Goal: Task Accomplishment & Management: Complete application form

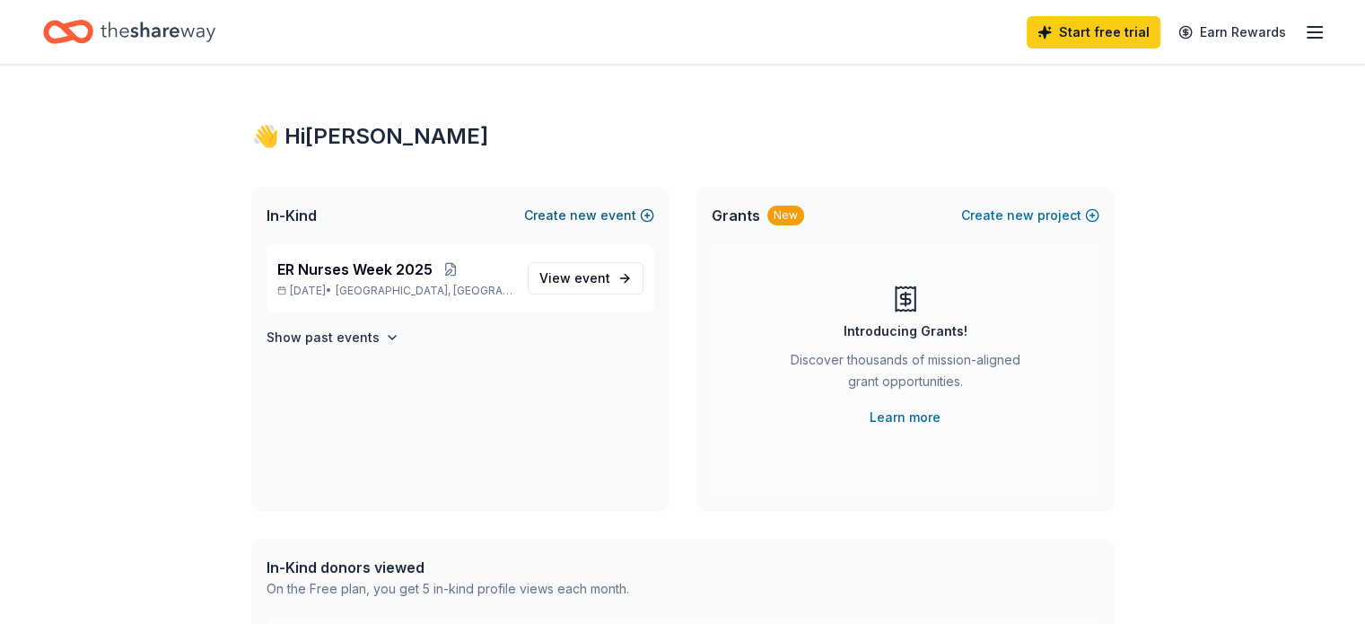
click at [618, 207] on button "Create new event" at bounding box center [589, 216] width 130 height 22
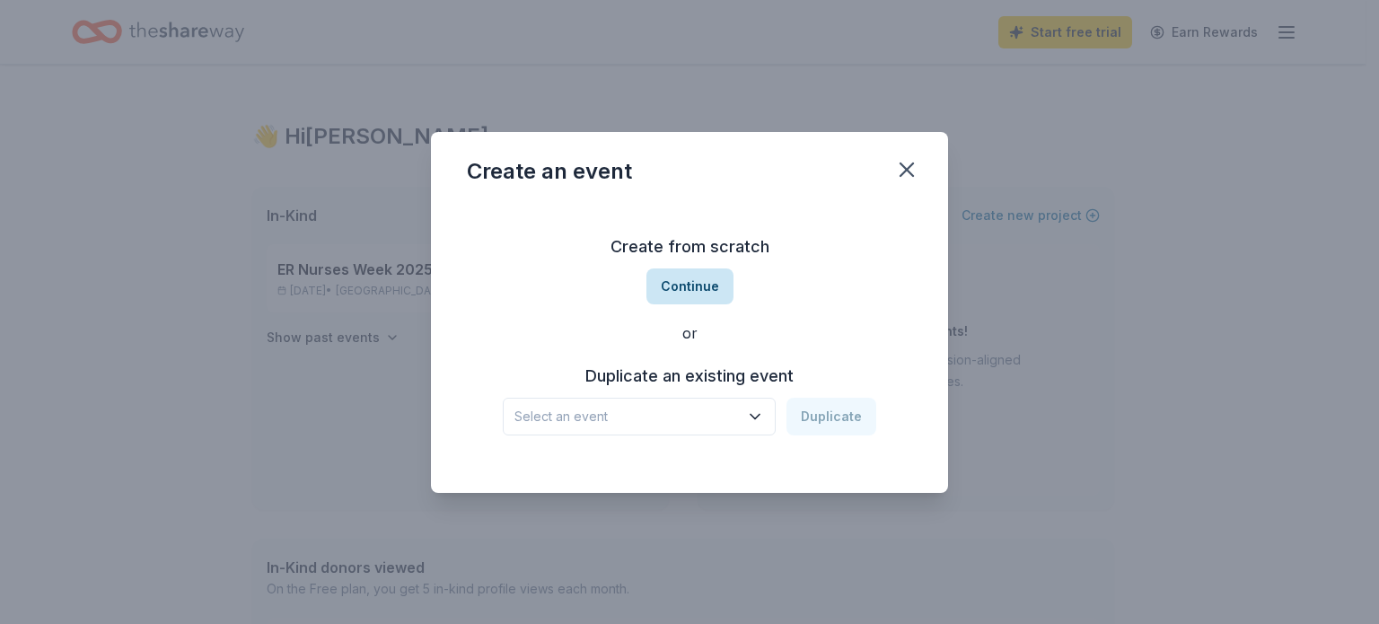
click at [712, 298] on button "Continue" at bounding box center [689, 286] width 87 height 36
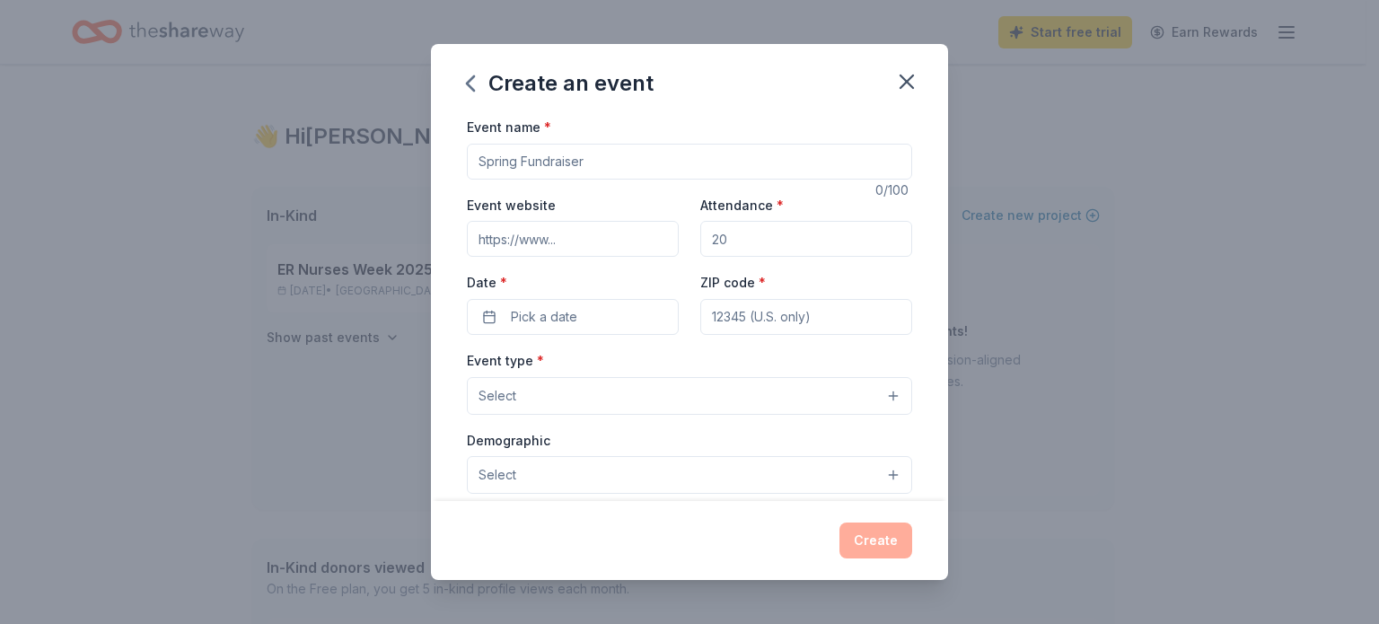
drag, startPoint x: 603, startPoint y: 162, endPoint x: 406, endPoint y: 192, distance: 199.7
click at [391, 189] on div "Create an event Event name * 0 /100 Event website Attendance * Date * Pick a da…" at bounding box center [689, 312] width 1379 height 624
type input "[MEDICAL_DATA] Week"
click at [607, 230] on input "Event website" at bounding box center [573, 239] width 212 height 36
type input "www.icare-er.com"
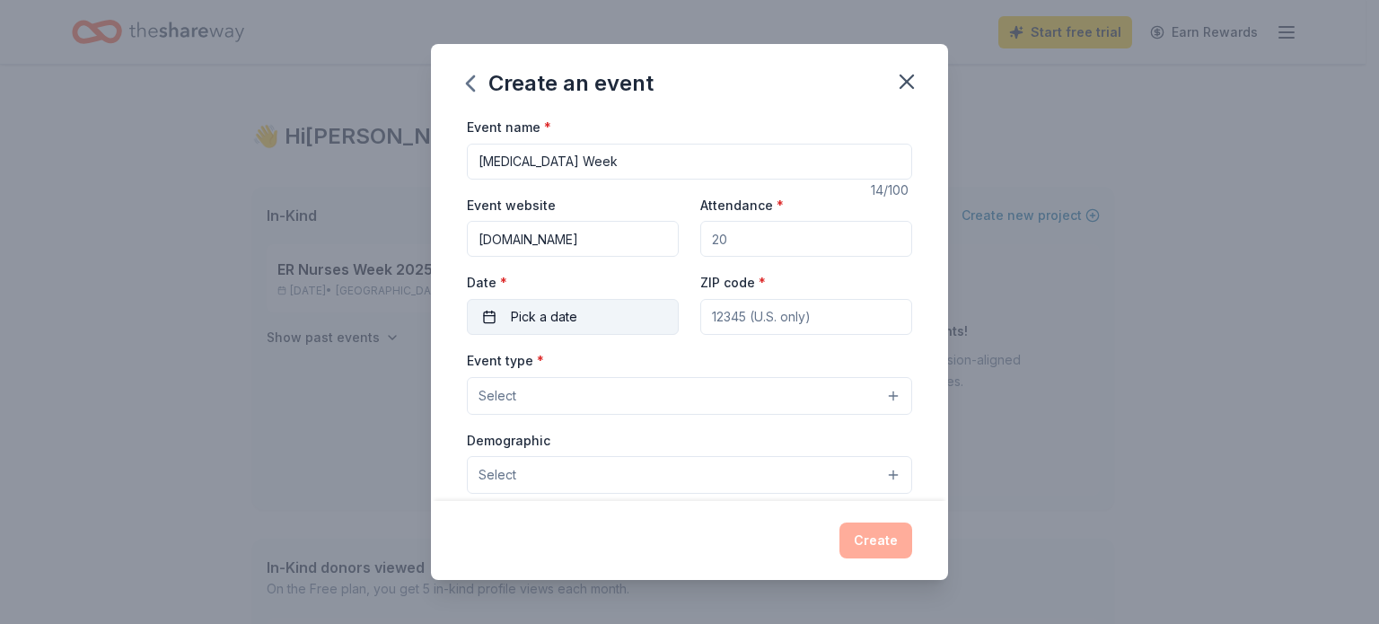
click at [564, 308] on span "Pick a date" at bounding box center [544, 317] width 66 height 22
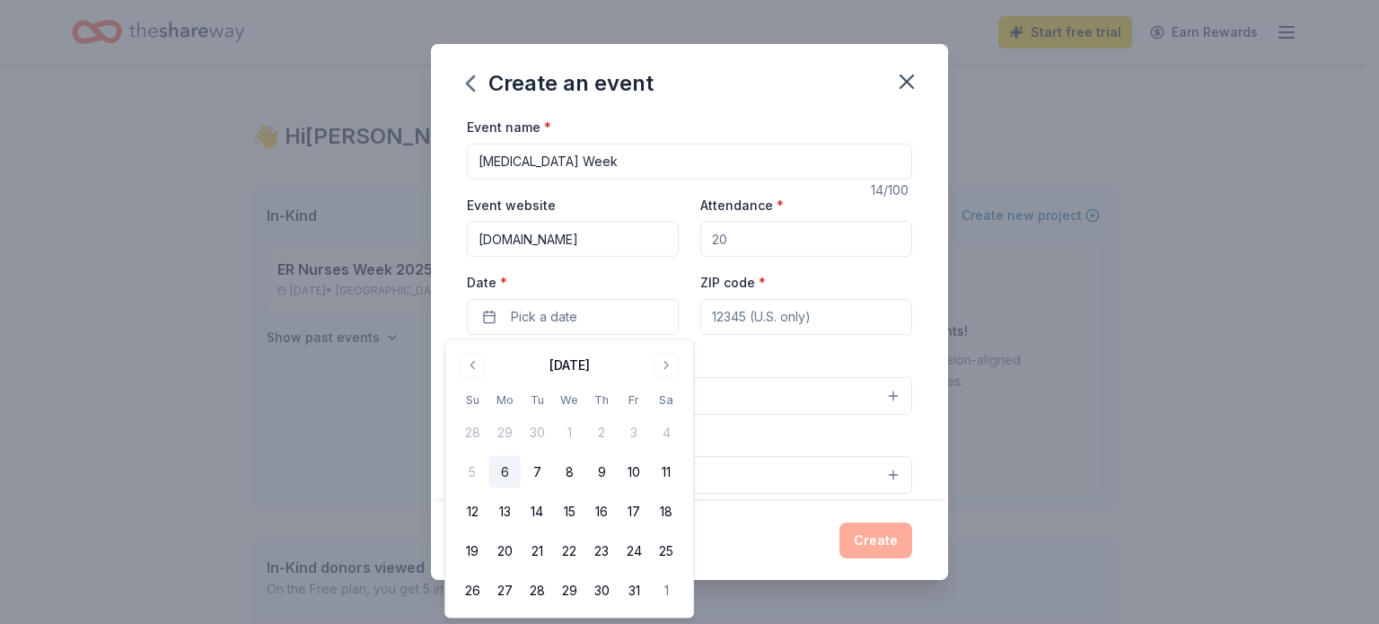
click at [663, 364] on button "Go to next month" at bounding box center [666, 365] width 25 height 25
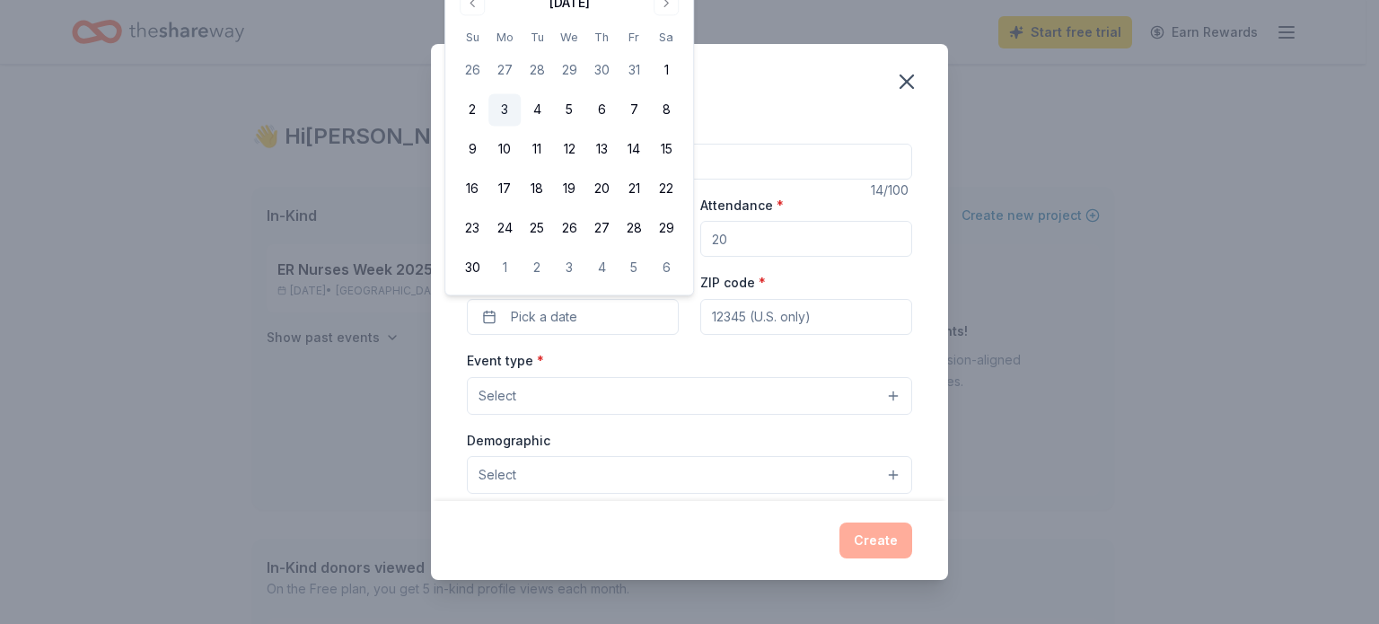
click at [499, 112] on button "3" at bounding box center [504, 110] width 32 height 32
click at [626, 106] on button "7" at bounding box center [634, 110] width 32 height 32
click at [511, 109] on button "3" at bounding box center [504, 110] width 32 height 32
click at [790, 341] on div "Event name * Radiology Week 14 /100 Event website www.icare-er.com Attendance *…" at bounding box center [689, 530] width 445 height 829
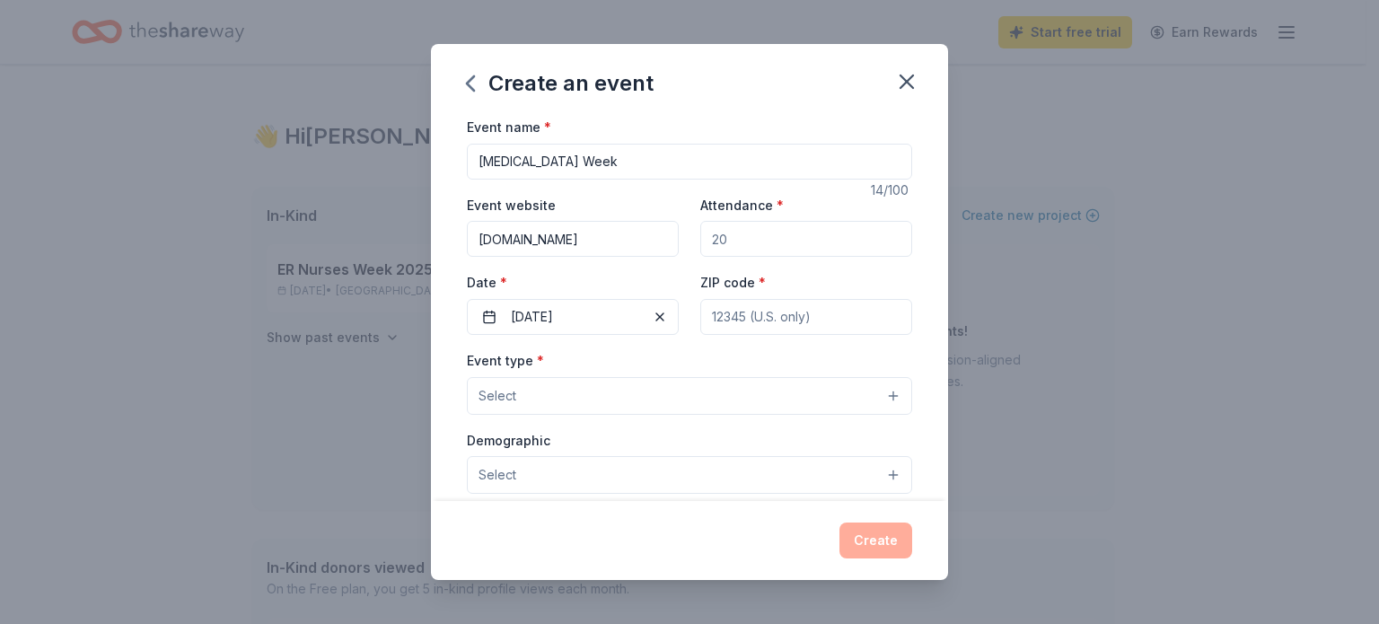
click at [779, 322] on input "ZIP code *" at bounding box center [806, 317] width 212 height 36
click at [598, 326] on button "11/03/2025" at bounding box center [573, 317] width 212 height 36
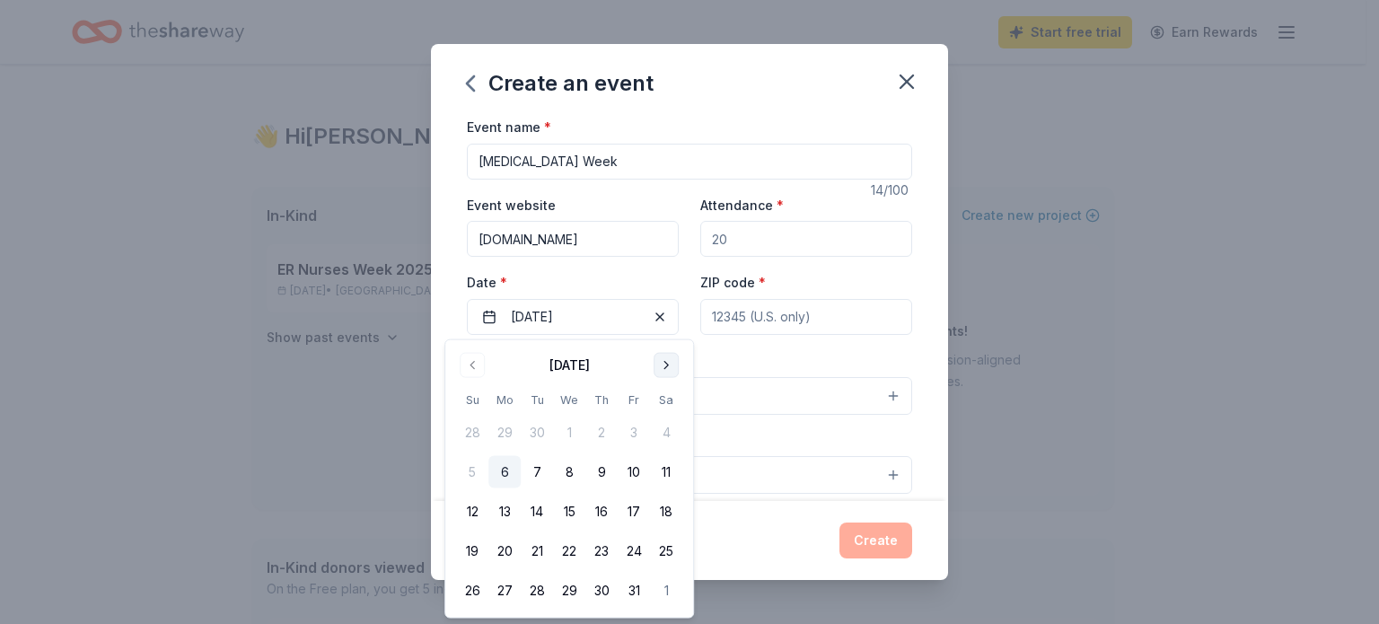
click at [661, 363] on button "Go to next month" at bounding box center [666, 365] width 25 height 25
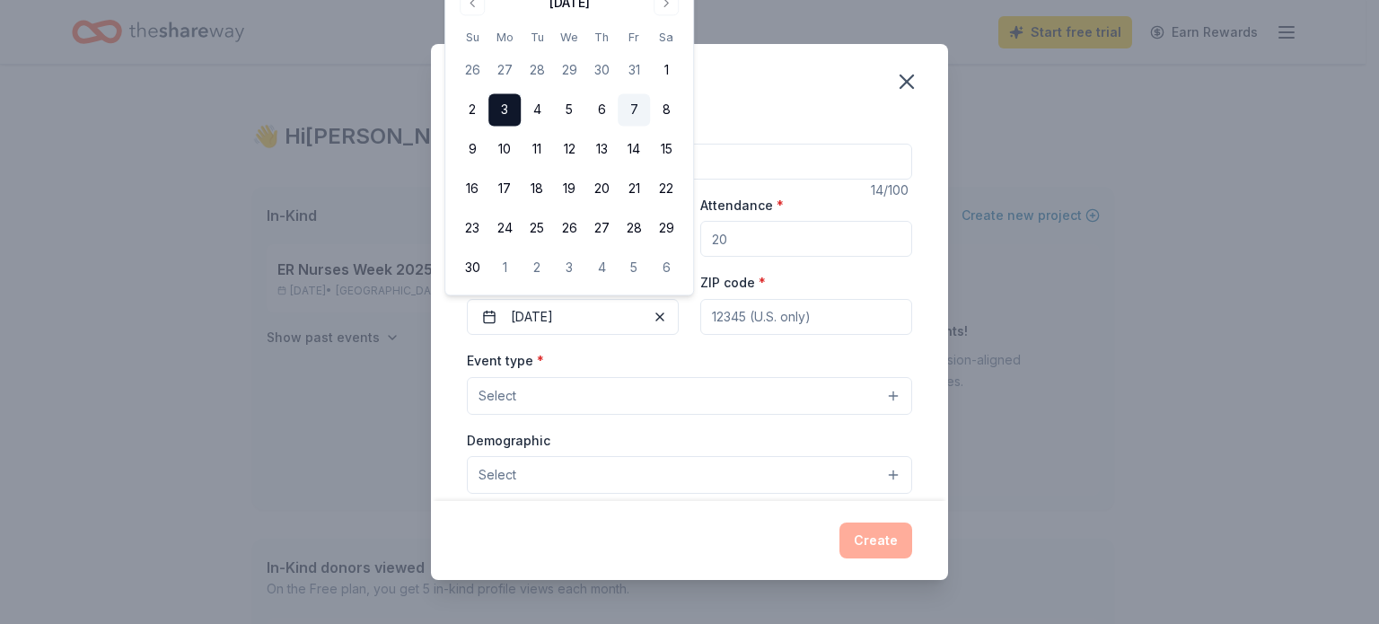
click at [628, 111] on button "7" at bounding box center [634, 110] width 32 height 32
click at [819, 100] on div "Create an event" at bounding box center [689, 80] width 517 height 72
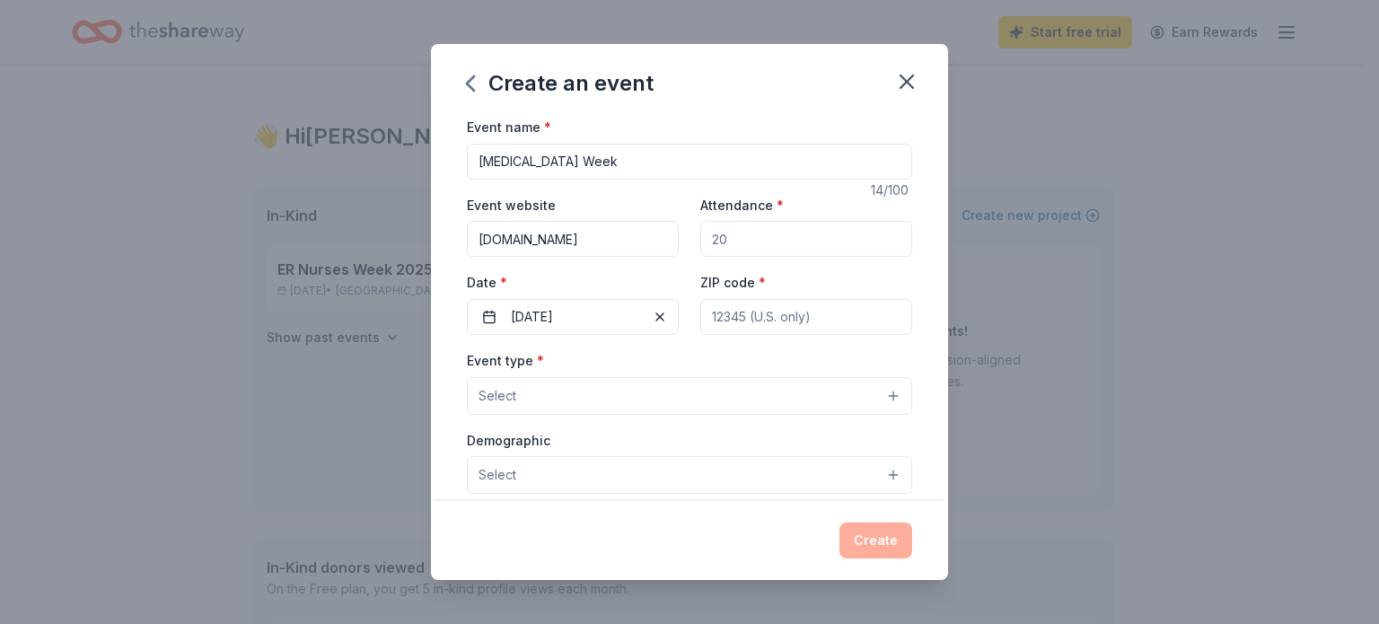
click at [745, 313] on input "ZIP code *" at bounding box center [806, 317] width 212 height 36
click at [759, 312] on input "ZIP code *" at bounding box center [806, 317] width 212 height 36
type input "75126"
type input "1325 S FM 741"
click at [560, 399] on button "Select" at bounding box center [689, 396] width 445 height 38
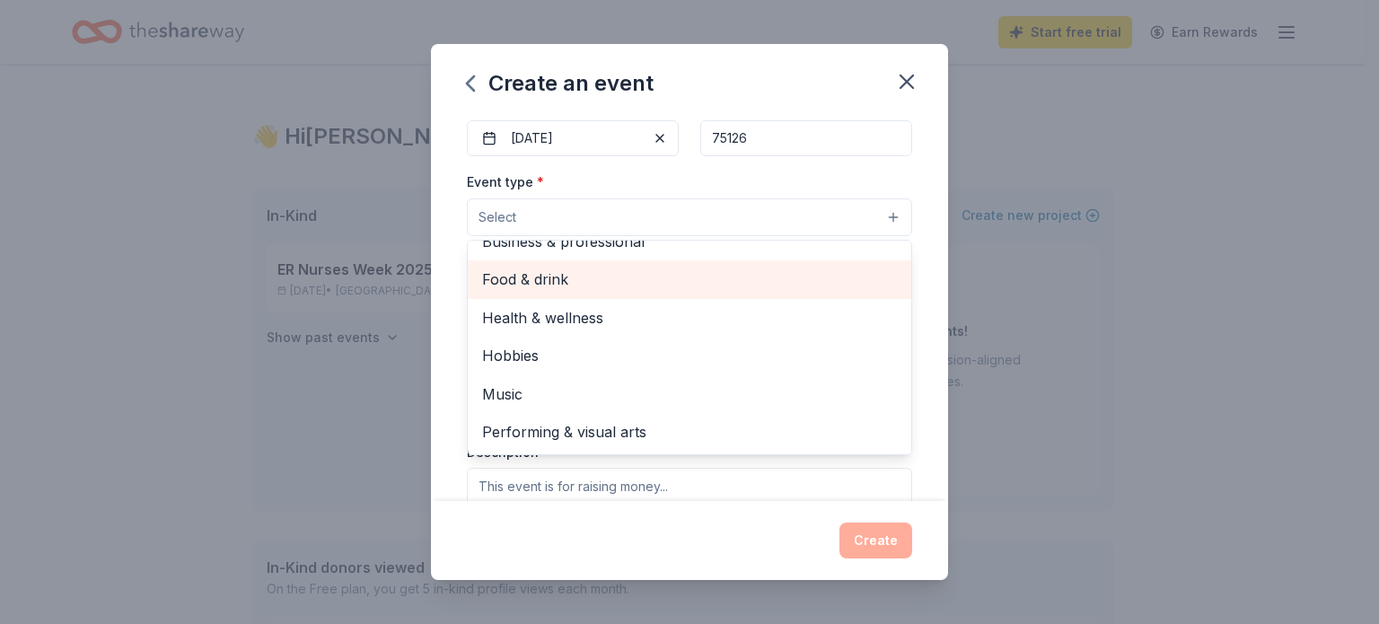
scroll to position [180, 0]
click at [608, 285] on span "Food & drink" at bounding box center [689, 278] width 415 height 23
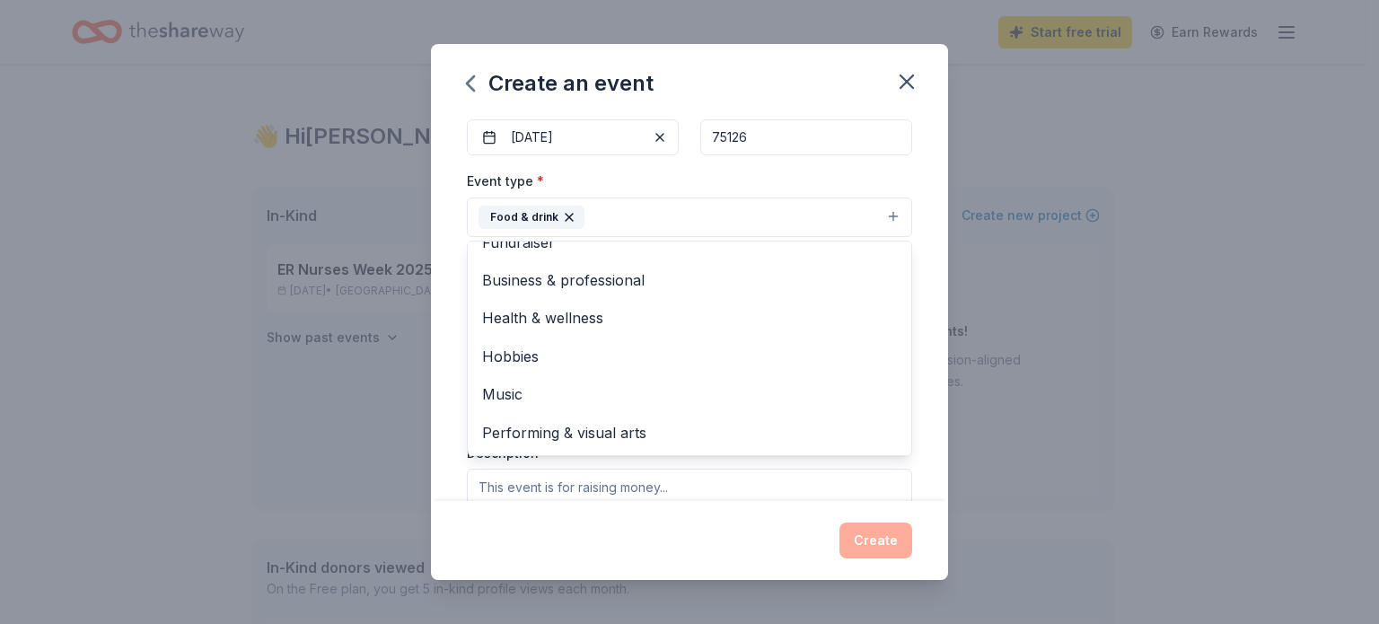
click at [927, 362] on div "Event name * Radiology Week 14 /100 Event website www.icare-er.com Attendance *…" at bounding box center [689, 308] width 517 height 385
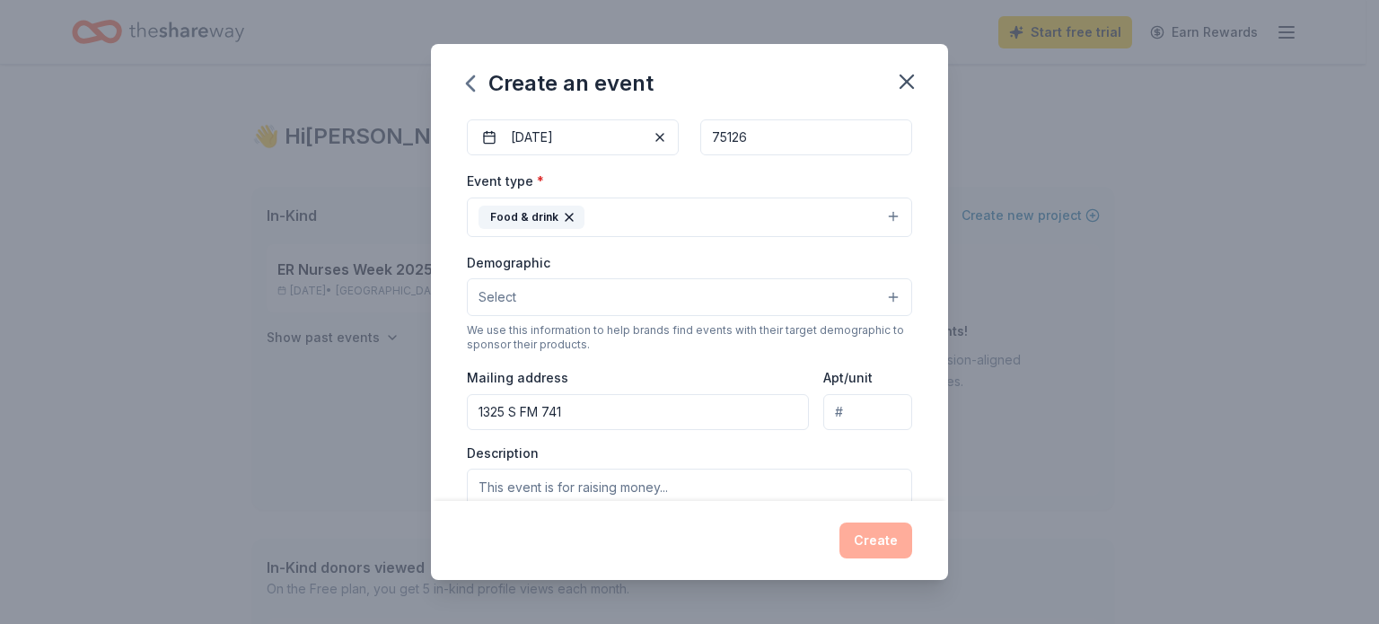
click at [639, 304] on button "Select" at bounding box center [689, 297] width 445 height 38
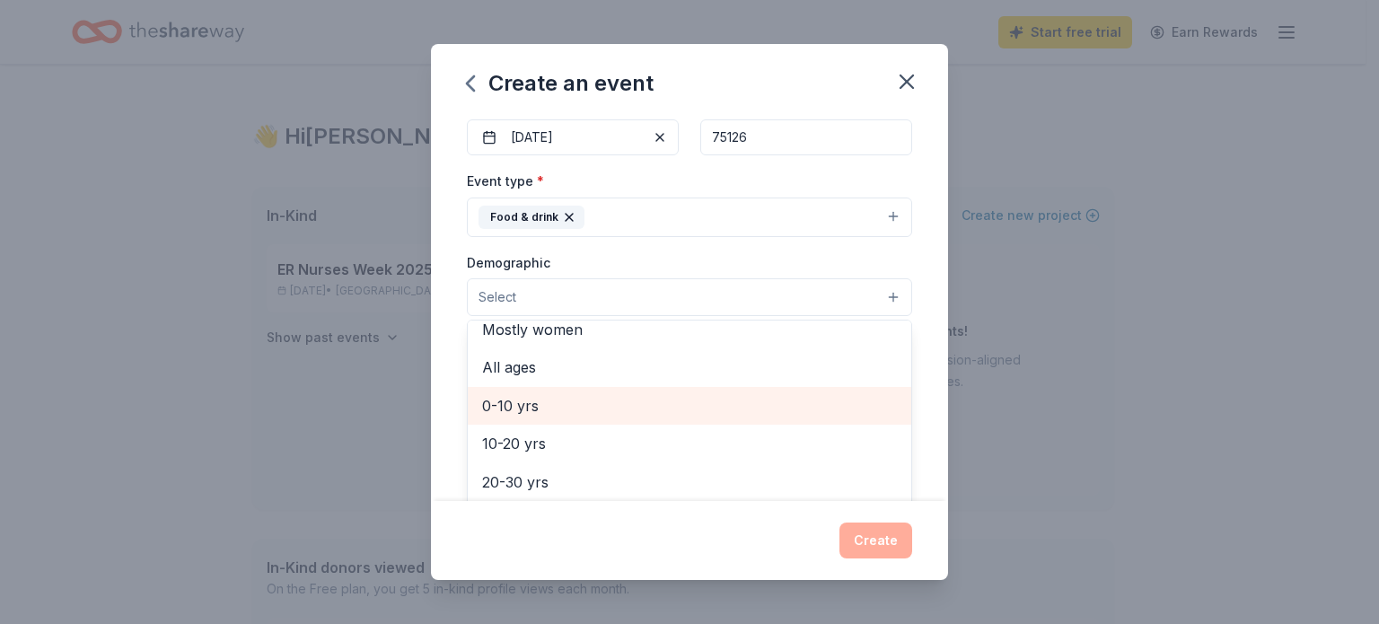
scroll to position [0, 0]
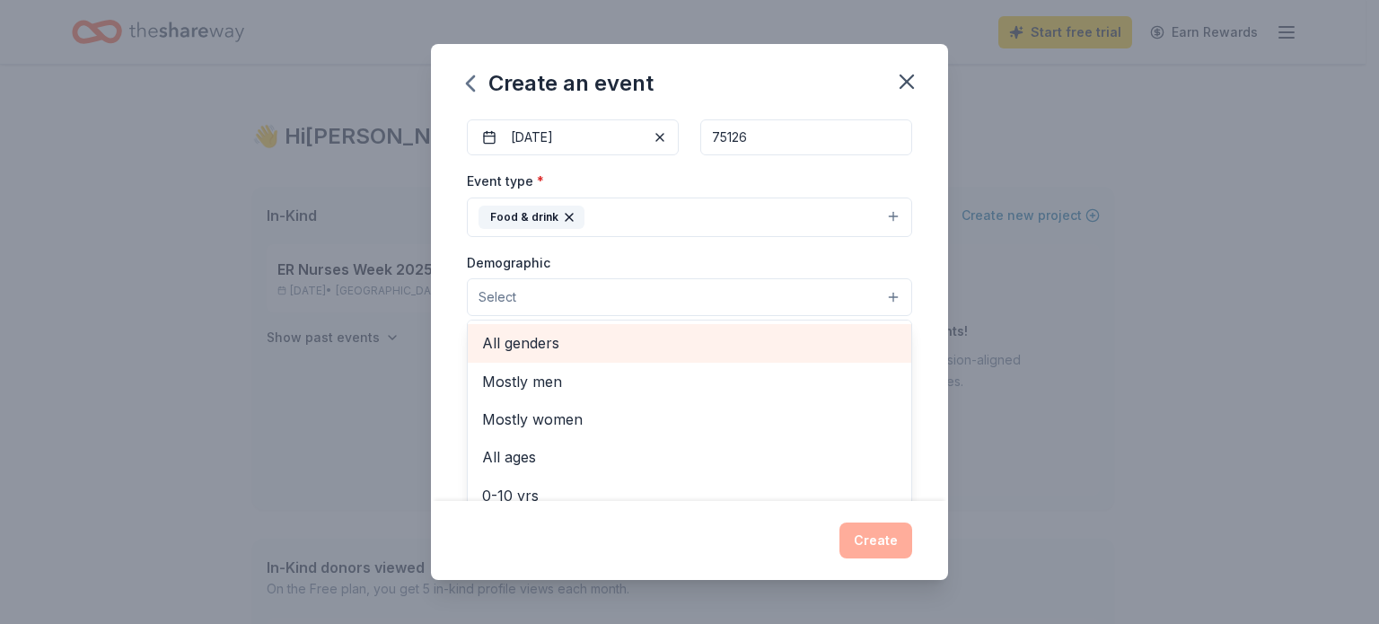
click at [588, 341] on span "All genders" at bounding box center [689, 342] width 415 height 23
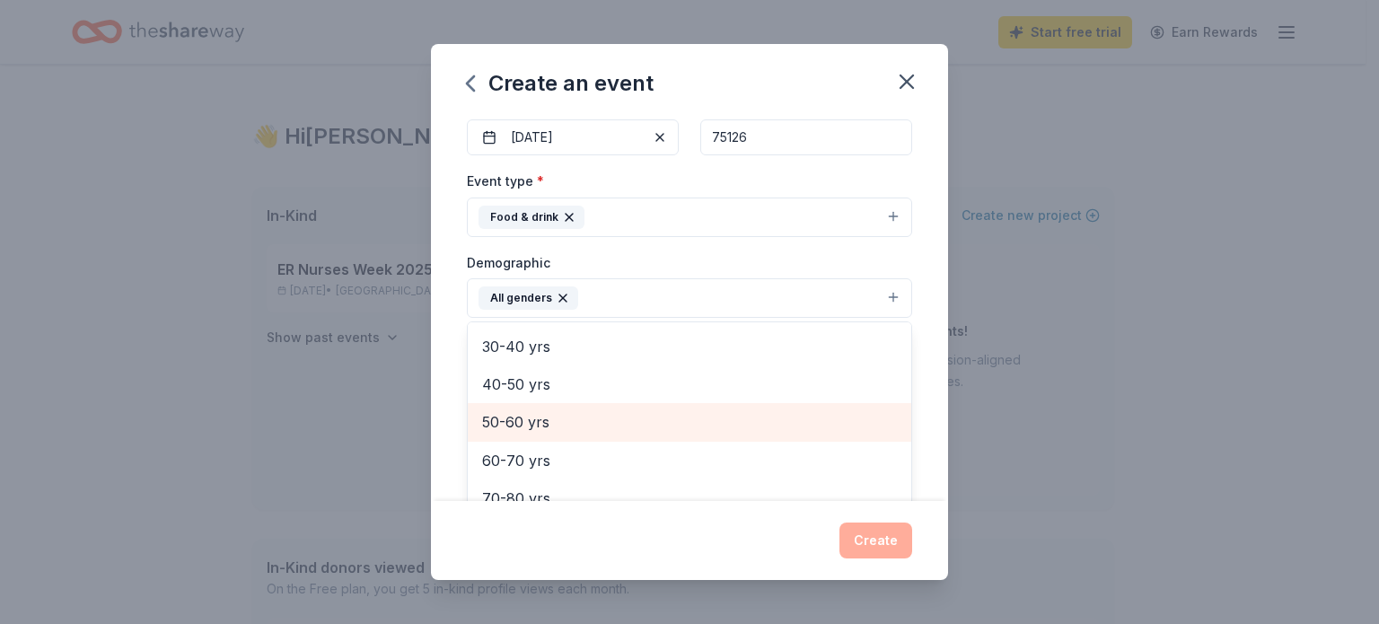
scroll to position [250, 0]
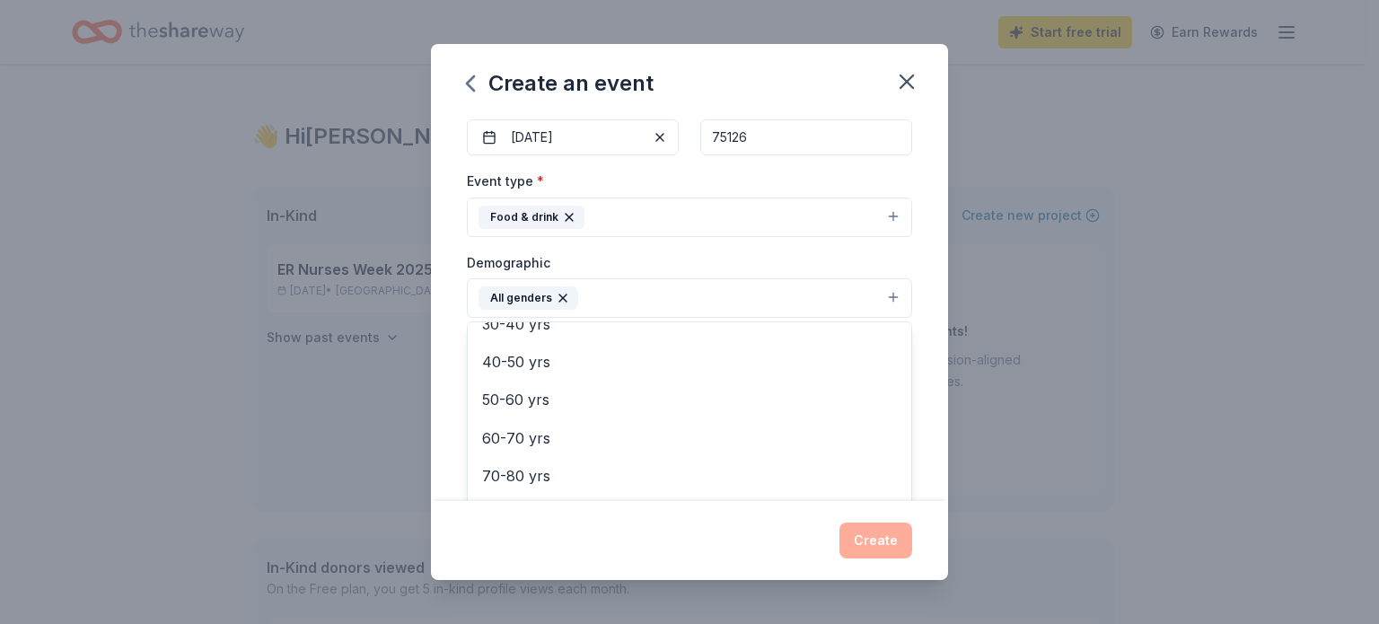
click at [903, 259] on div "Event name * Radiology Week 14 /100 Event website www.icare-er.com Attendance *…" at bounding box center [689, 308] width 517 height 385
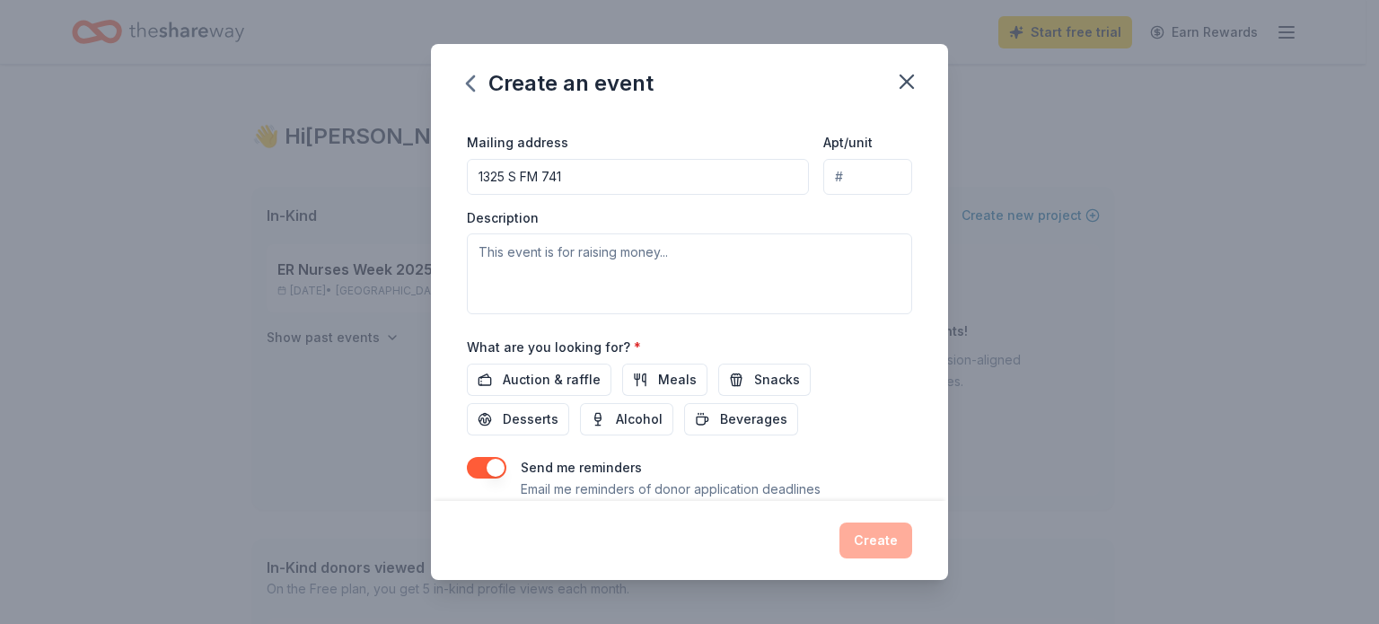
scroll to position [449, 0]
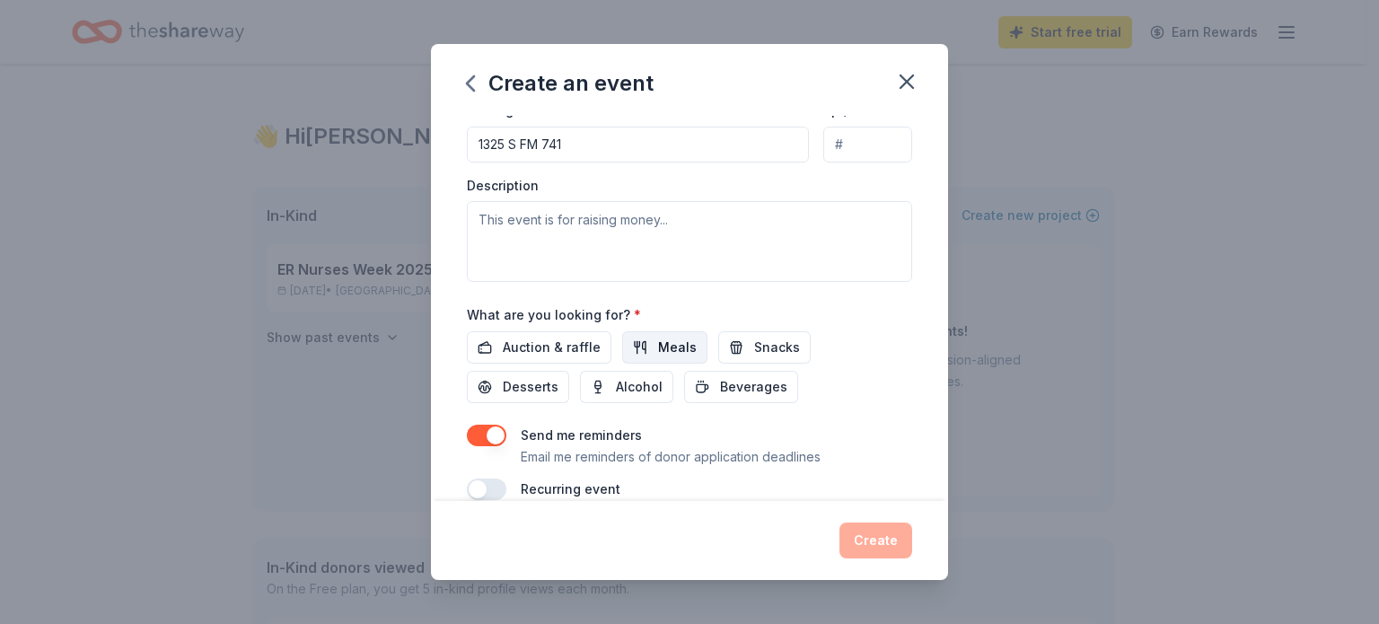
click at [663, 349] on span "Meals" at bounding box center [677, 348] width 39 height 22
click at [496, 394] on button "Desserts" at bounding box center [518, 387] width 102 height 32
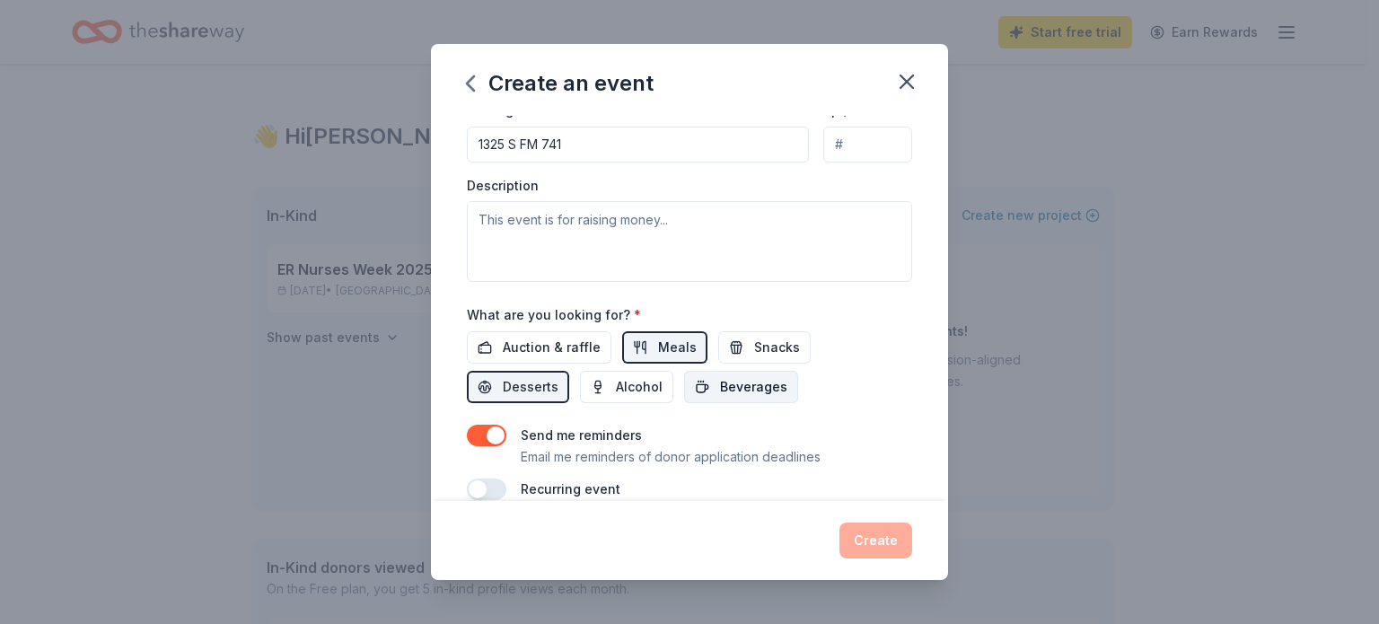
click at [739, 377] on span "Beverages" at bounding box center [753, 387] width 67 height 22
click at [745, 350] on button "Snacks" at bounding box center [764, 347] width 92 height 32
click at [519, 350] on span "Auction & raffle" at bounding box center [552, 348] width 98 height 22
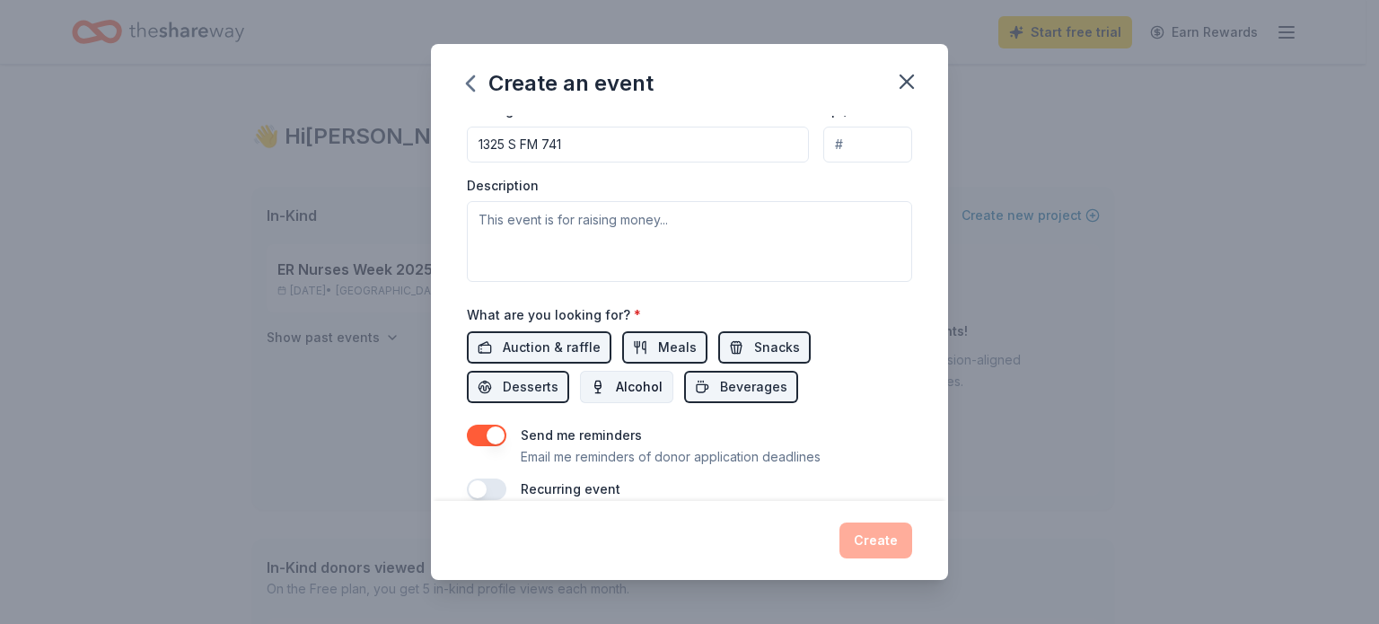
click at [590, 385] on button "Alcohol" at bounding box center [626, 387] width 93 height 32
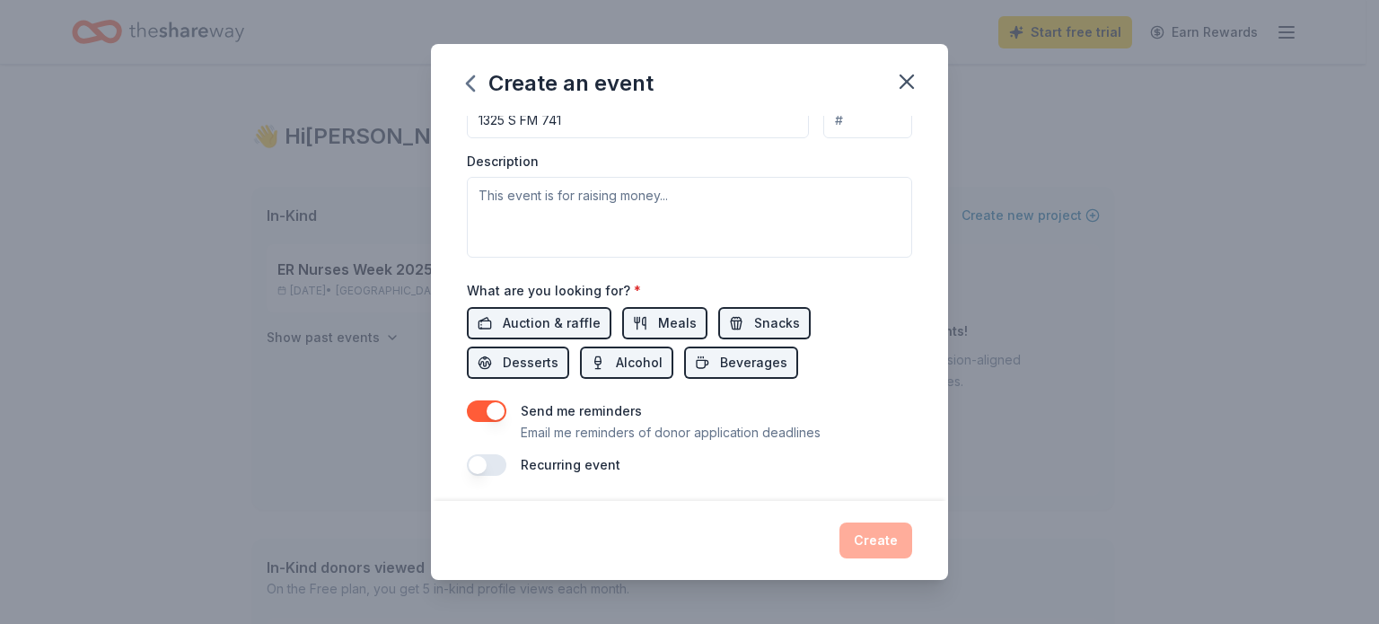
scroll to position [475, 0]
click at [505, 470] on div "Recurring event" at bounding box center [689, 463] width 445 height 22
click at [499, 465] on button "button" at bounding box center [486, 463] width 39 height 22
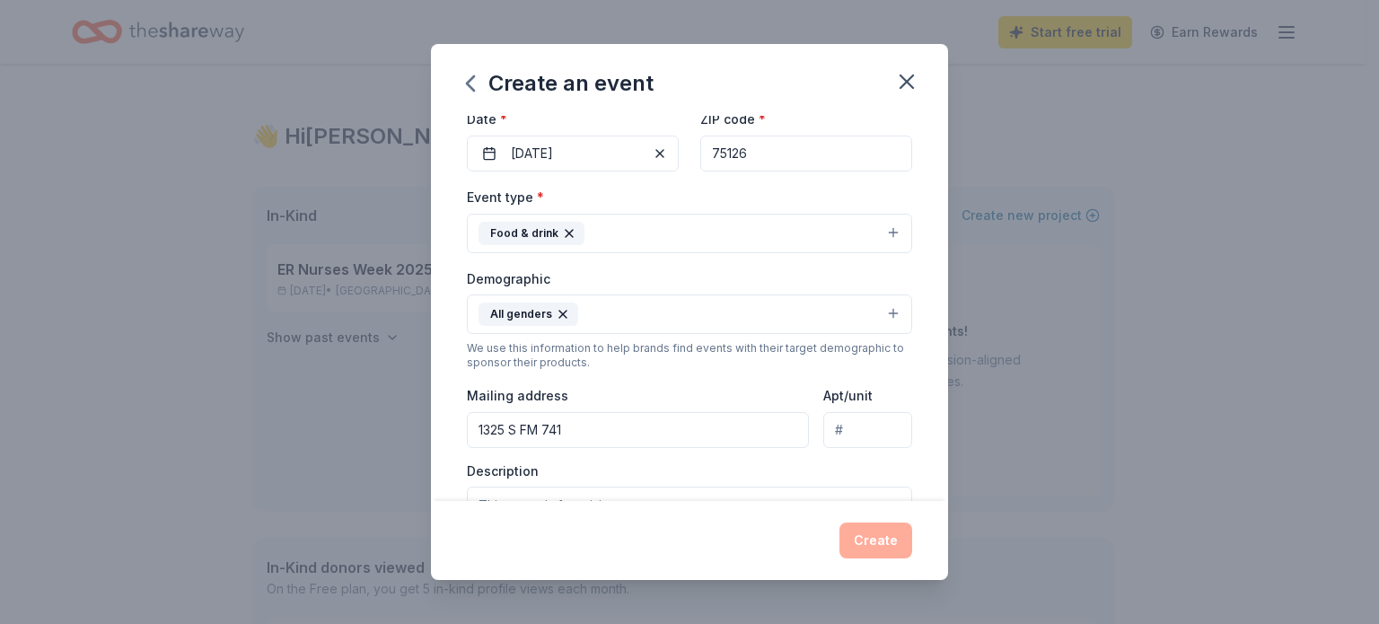
scroll to position [0, 0]
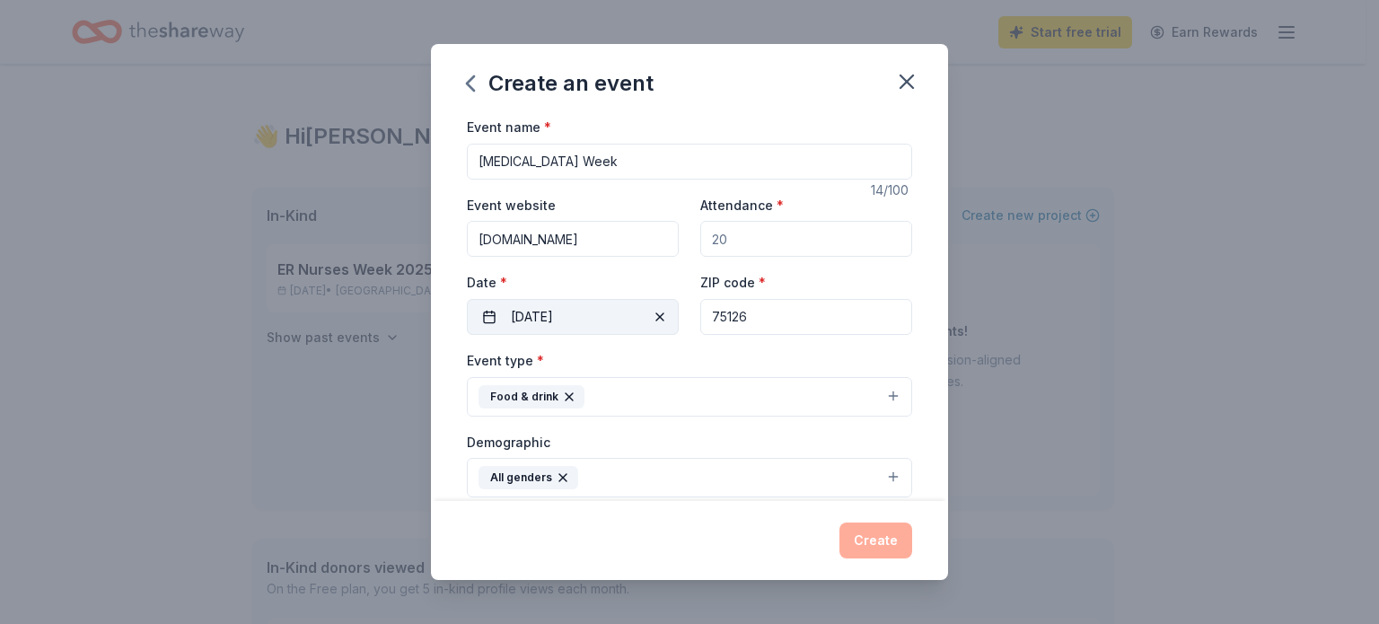
click at [590, 312] on button "11/07/2025" at bounding box center [573, 317] width 212 height 36
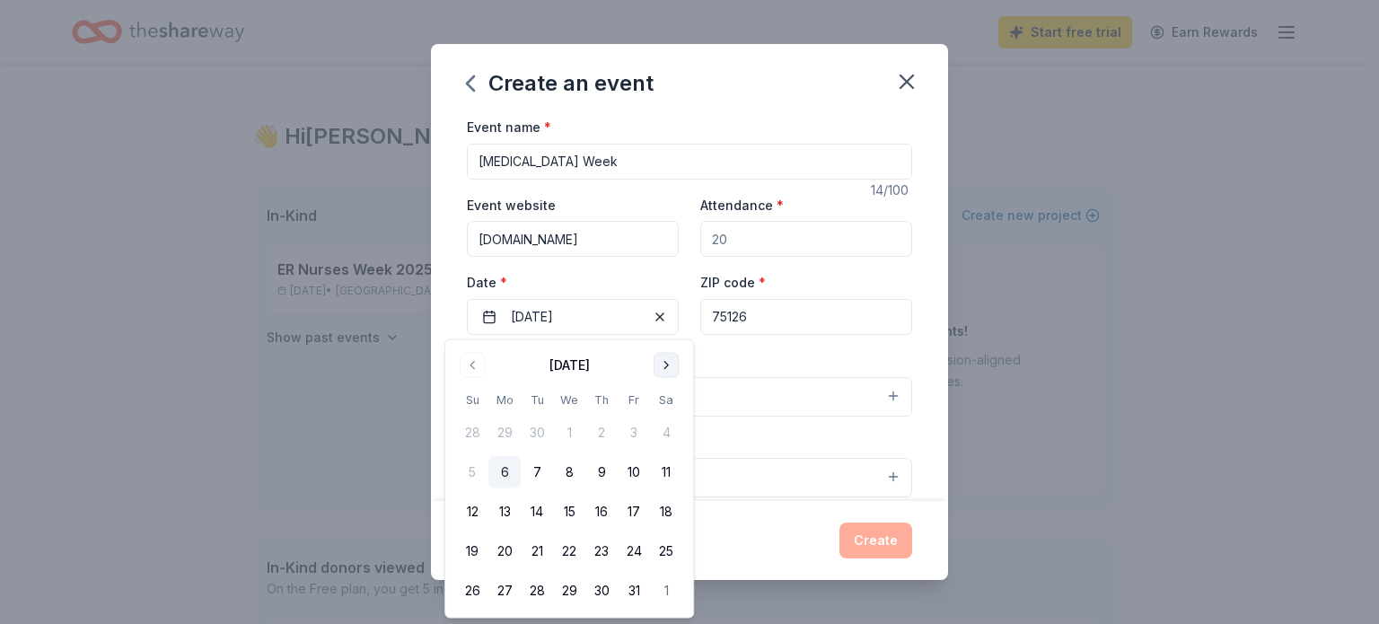
click at [671, 371] on button "Go to next month" at bounding box center [666, 365] width 25 height 25
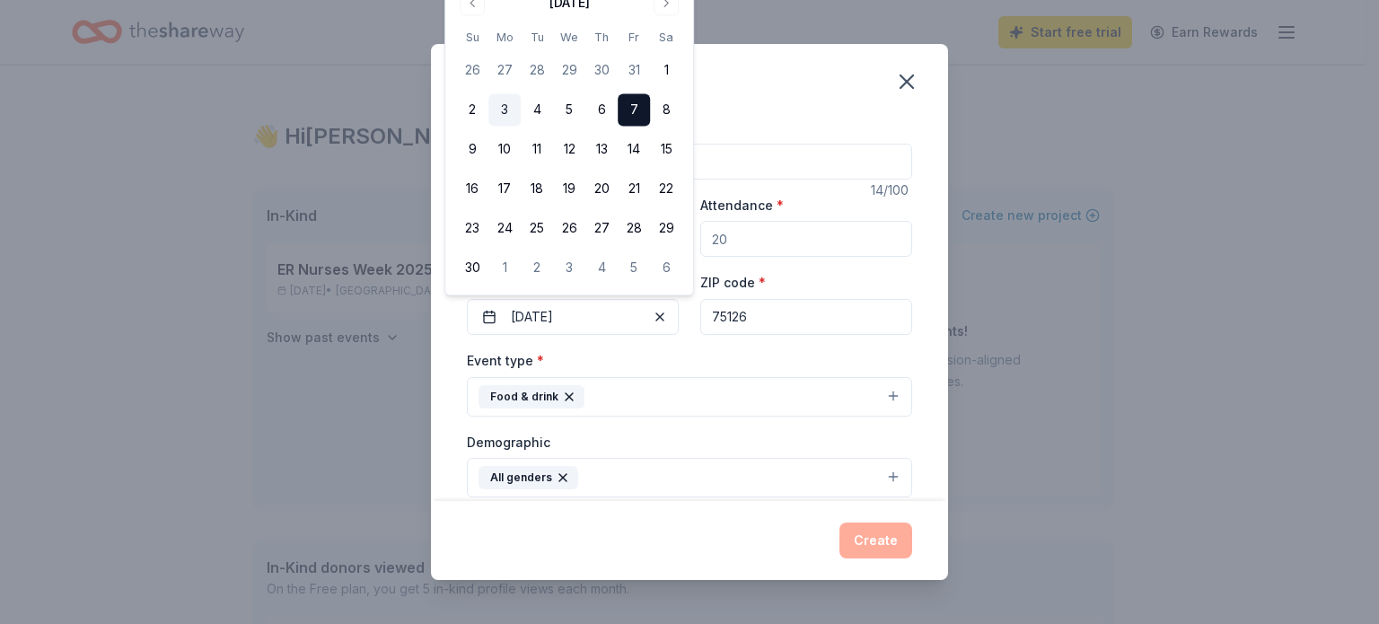
click at [506, 104] on button "3" at bounding box center [504, 110] width 32 height 32
click at [733, 539] on div "Create" at bounding box center [689, 540] width 445 height 36
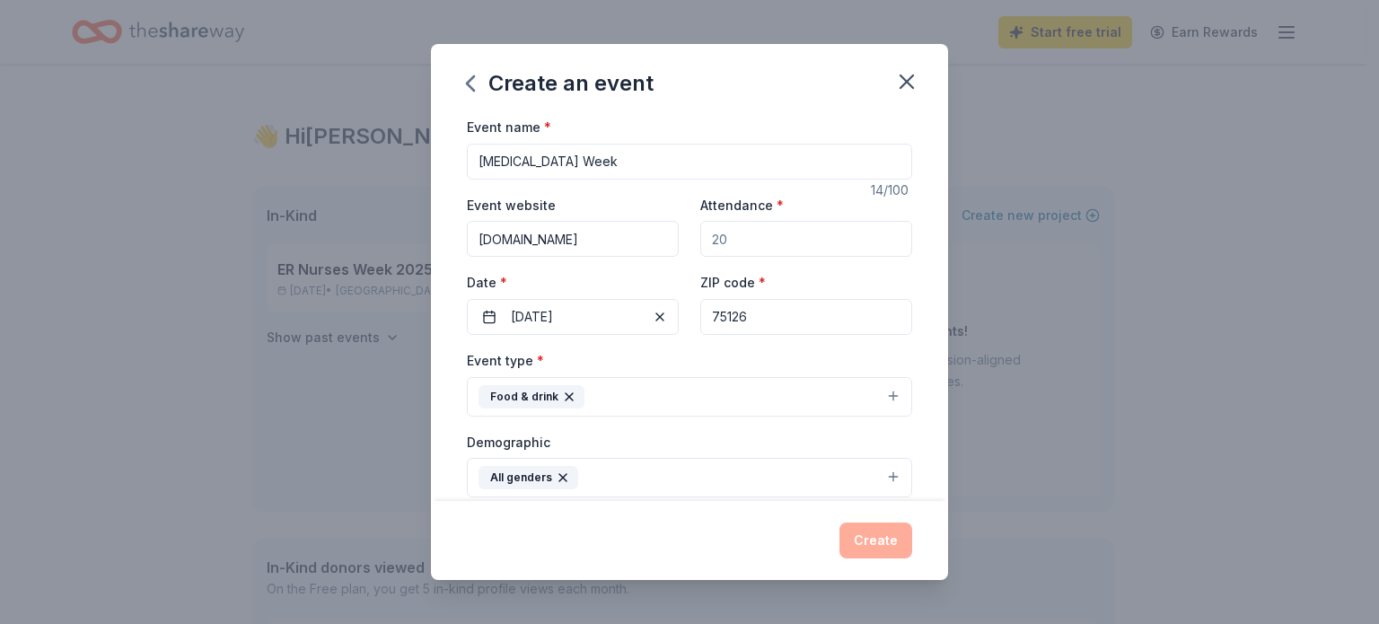
scroll to position [540, 0]
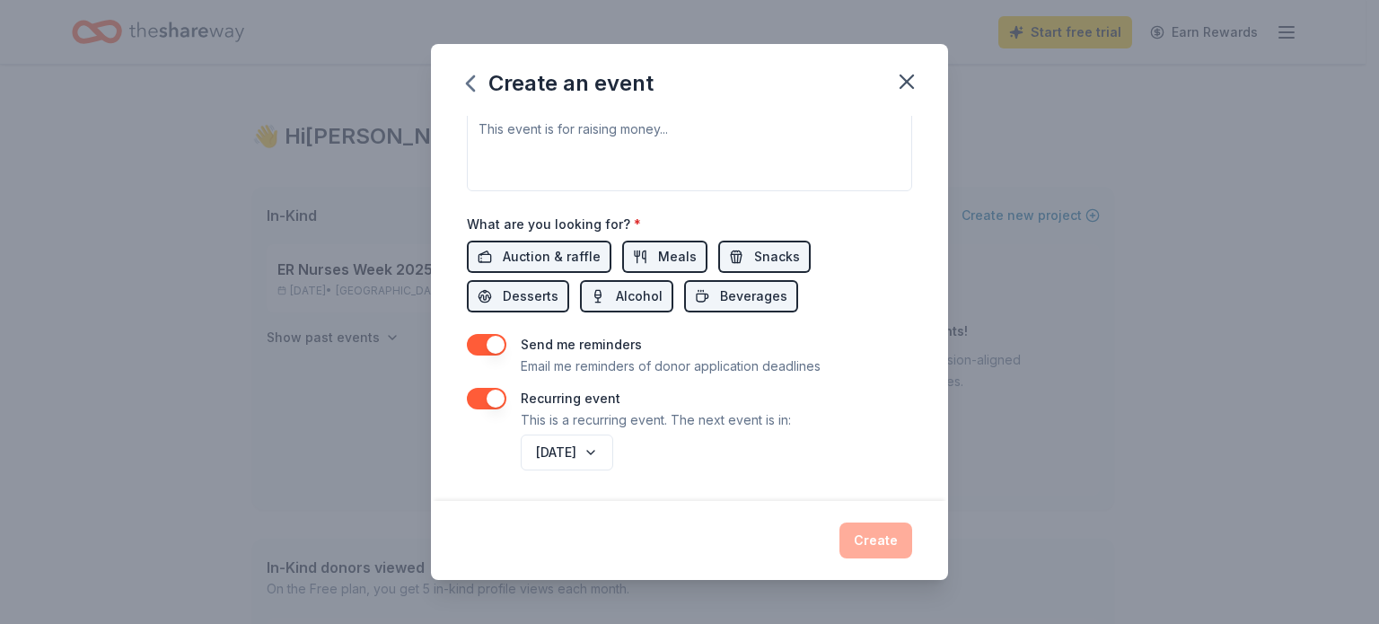
click at [866, 533] on div "Create" at bounding box center [689, 540] width 445 height 36
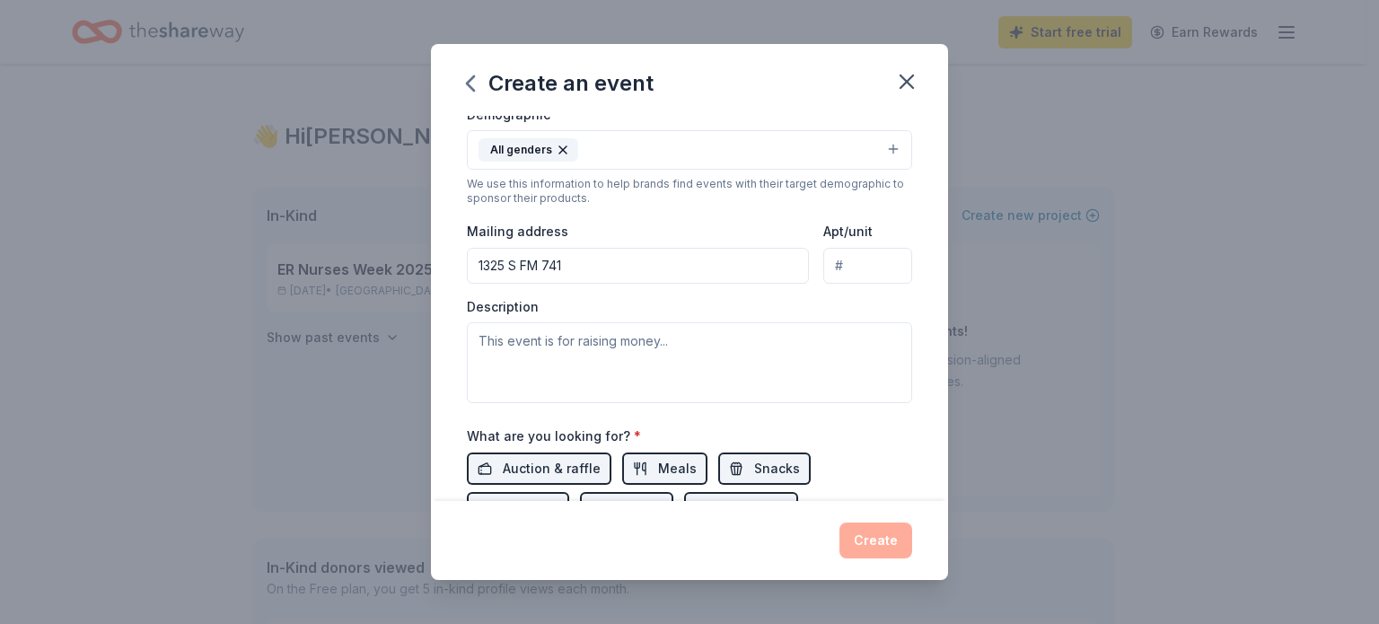
scroll to position [359, 0]
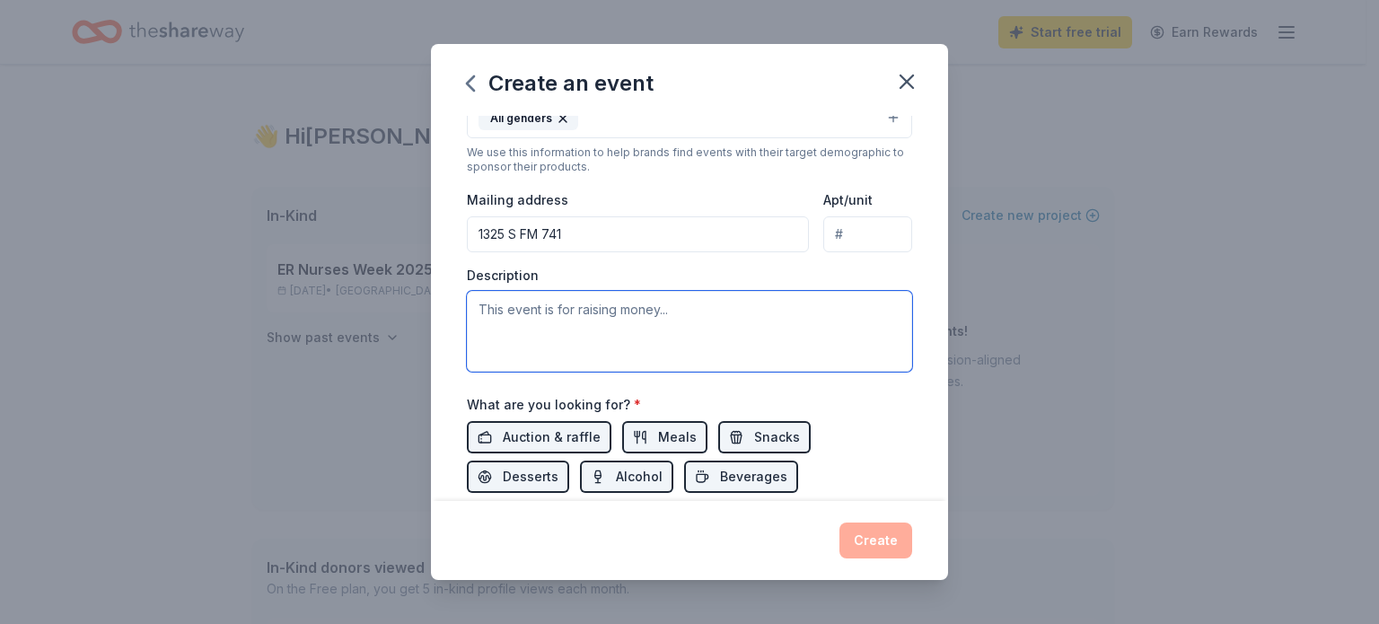
click at [683, 339] on textarea at bounding box center [689, 331] width 445 height 81
type textarea "To show appreciation for all the Rad Techs"
click at [879, 450] on div "Auction & raffle Meals Snacks Desserts Alcohol Beverages" at bounding box center [689, 457] width 445 height 72
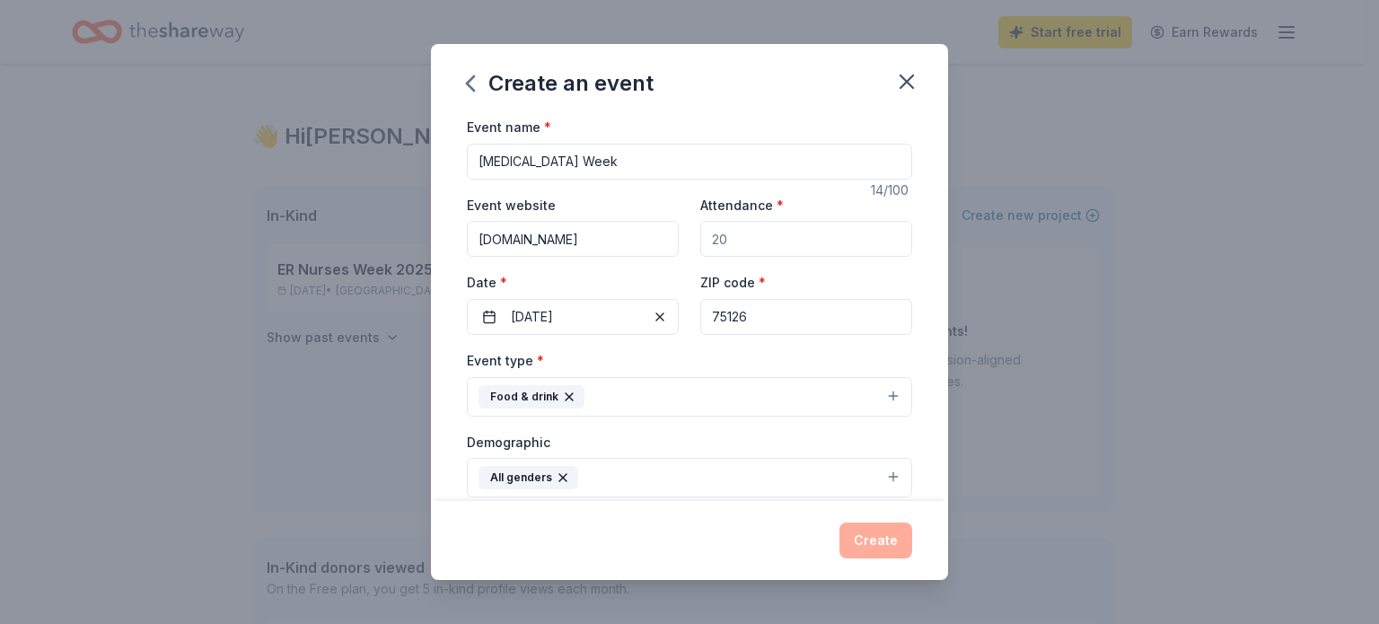
scroll to position [449, 0]
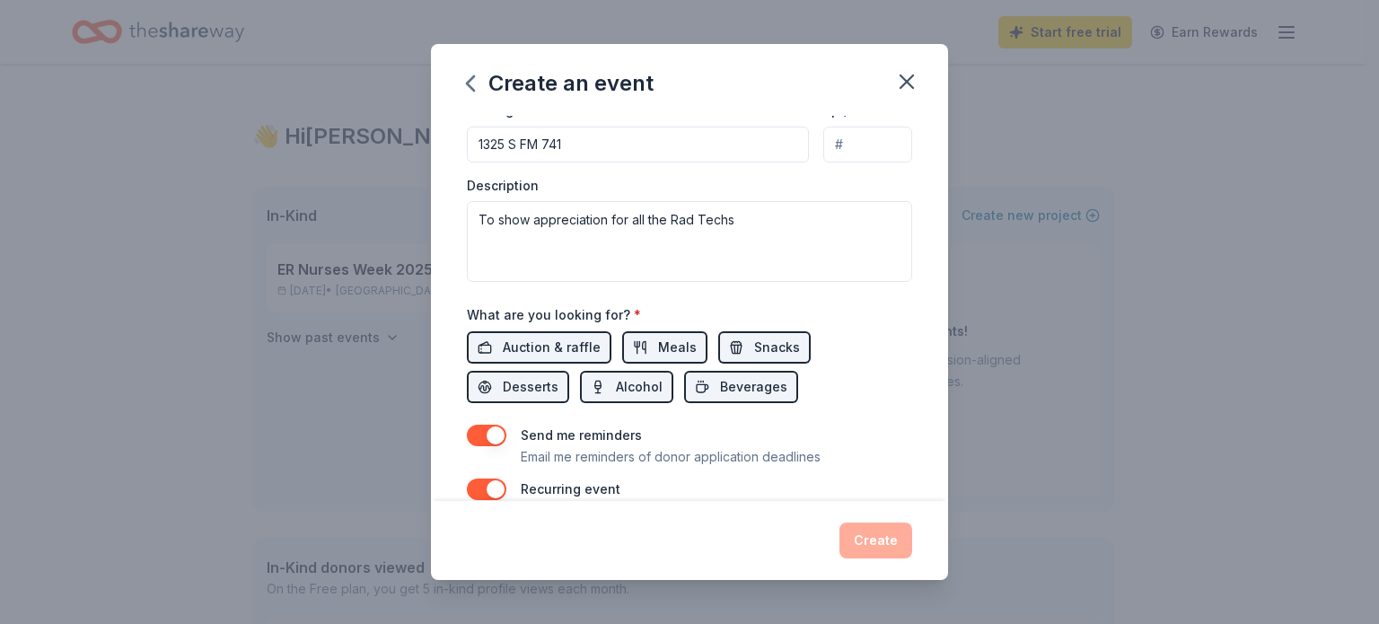
click at [873, 549] on div "Create" at bounding box center [689, 540] width 445 height 36
click at [873, 544] on div "Create" at bounding box center [689, 540] width 445 height 36
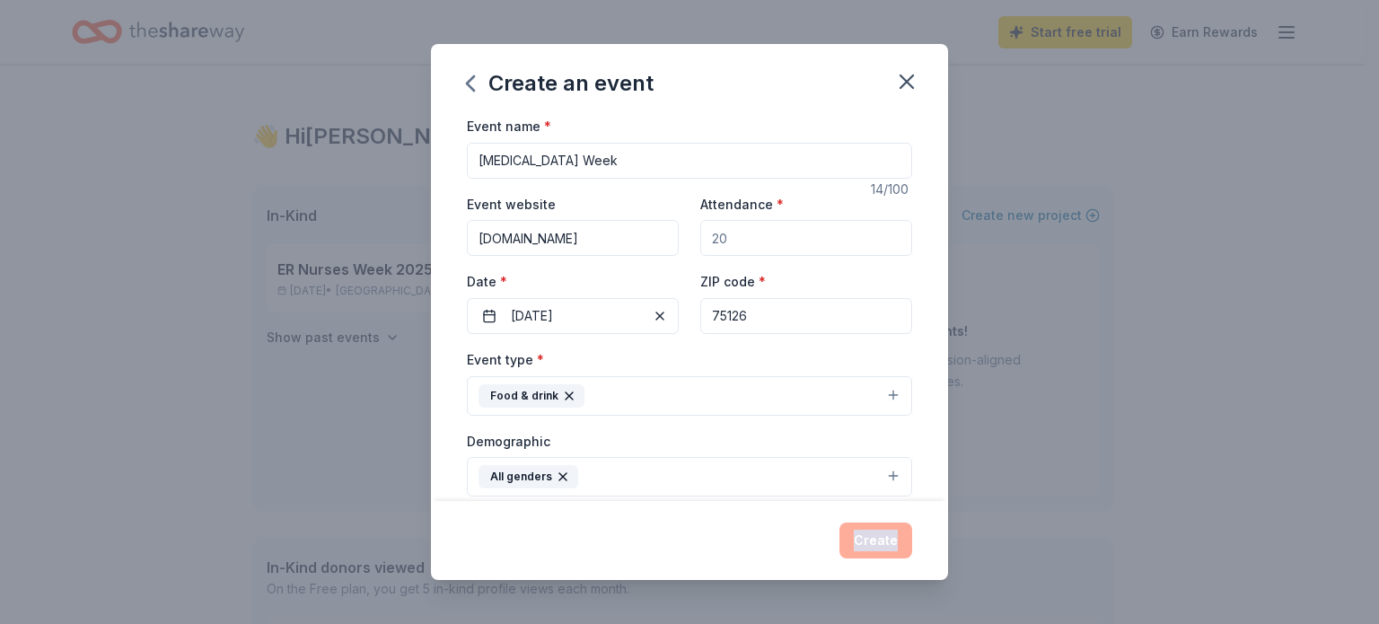
scroll to position [0, 0]
click at [759, 244] on input "Attendance *" at bounding box center [806, 239] width 212 height 36
type input "20"
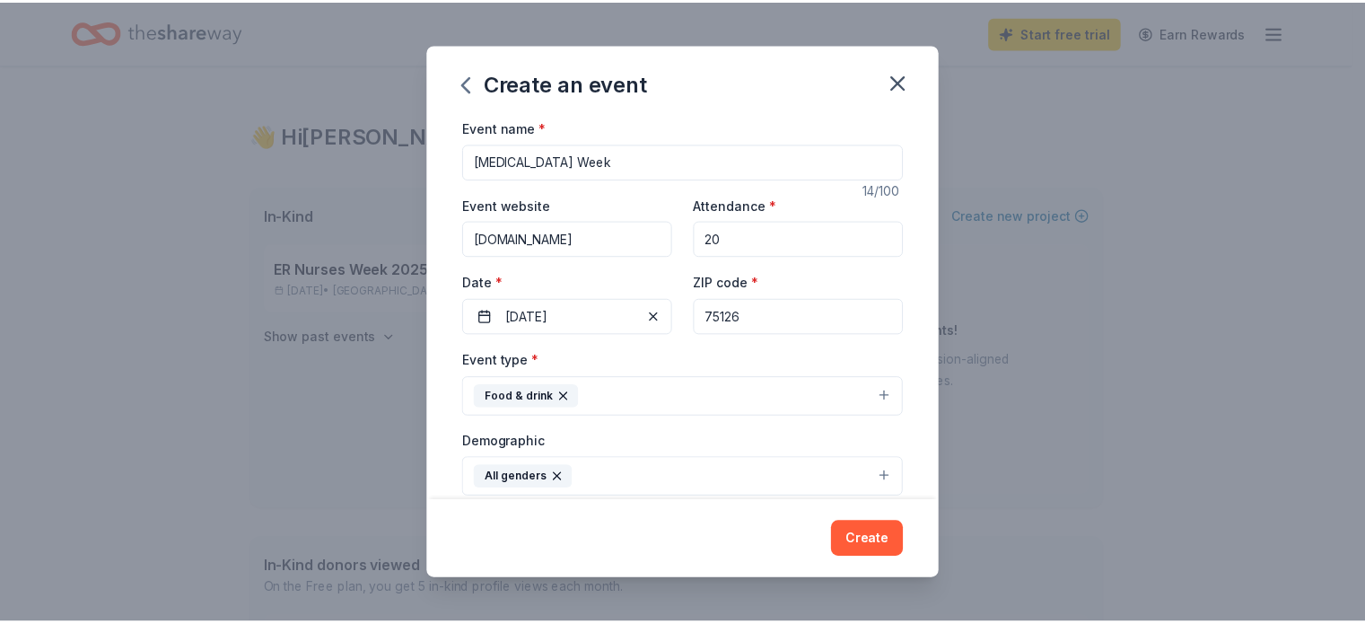
scroll to position [540, 0]
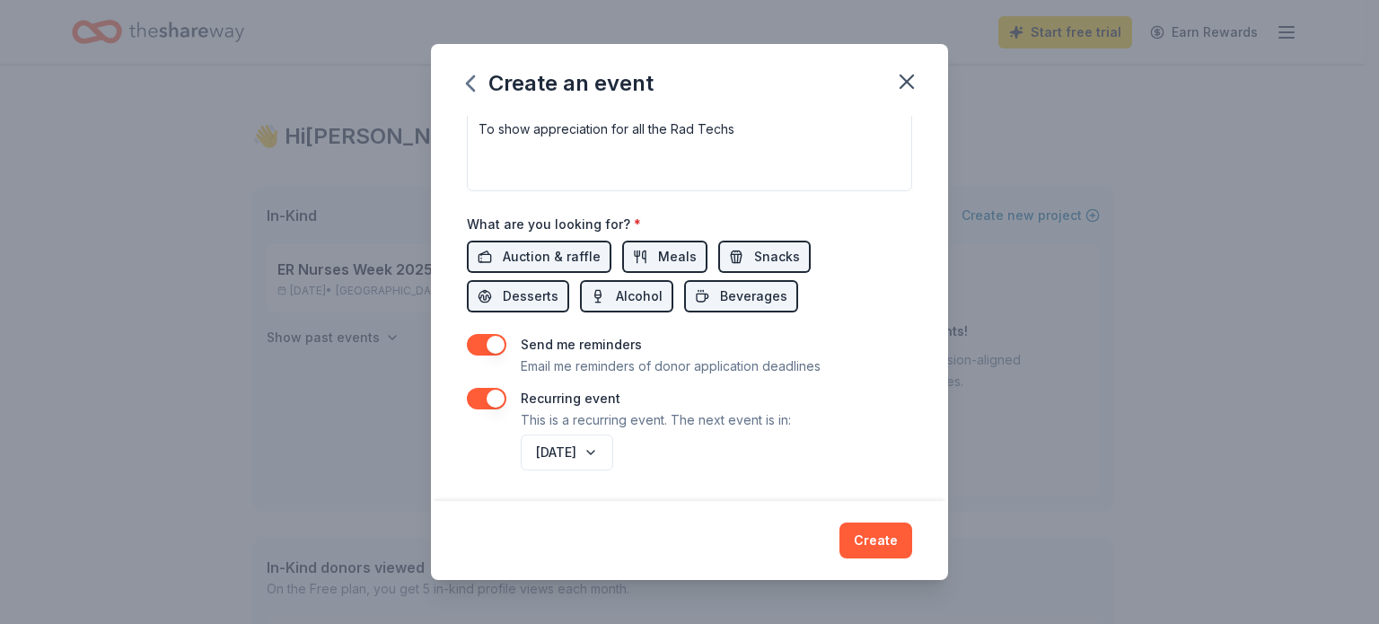
click at [876, 530] on button "Create" at bounding box center [875, 540] width 73 height 36
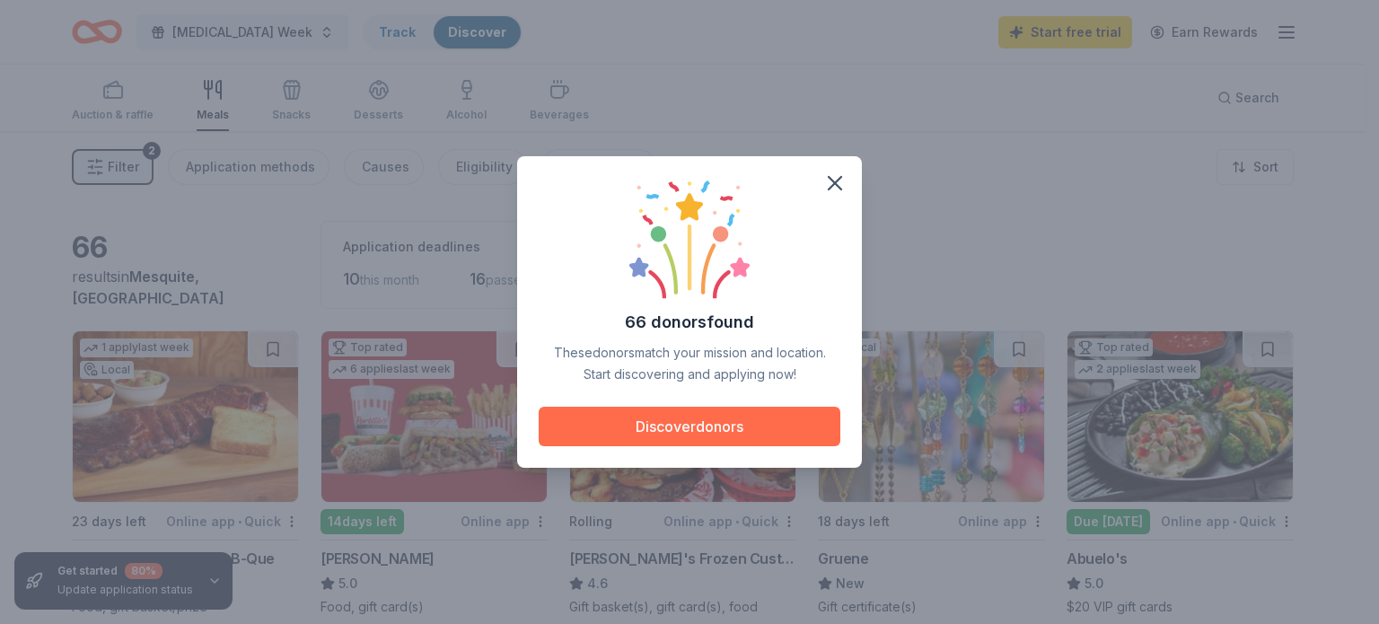
click at [705, 423] on button "Discover donors" at bounding box center [690, 426] width 302 height 39
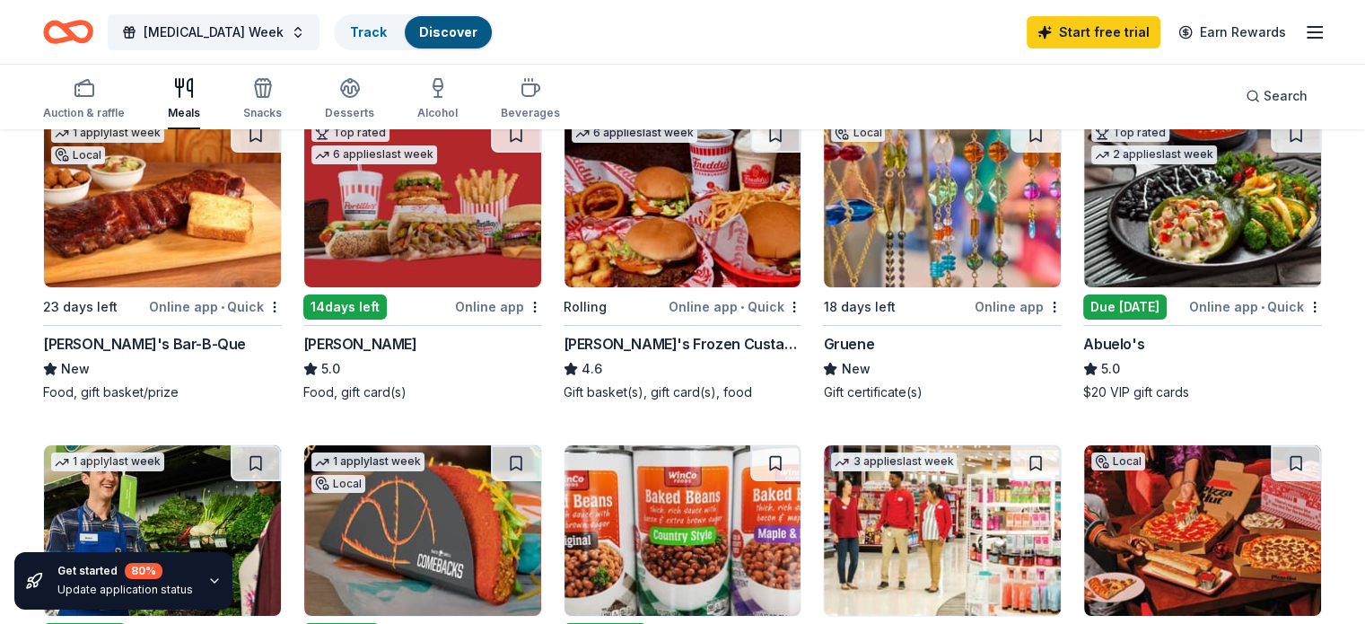
scroll to position [269, 0]
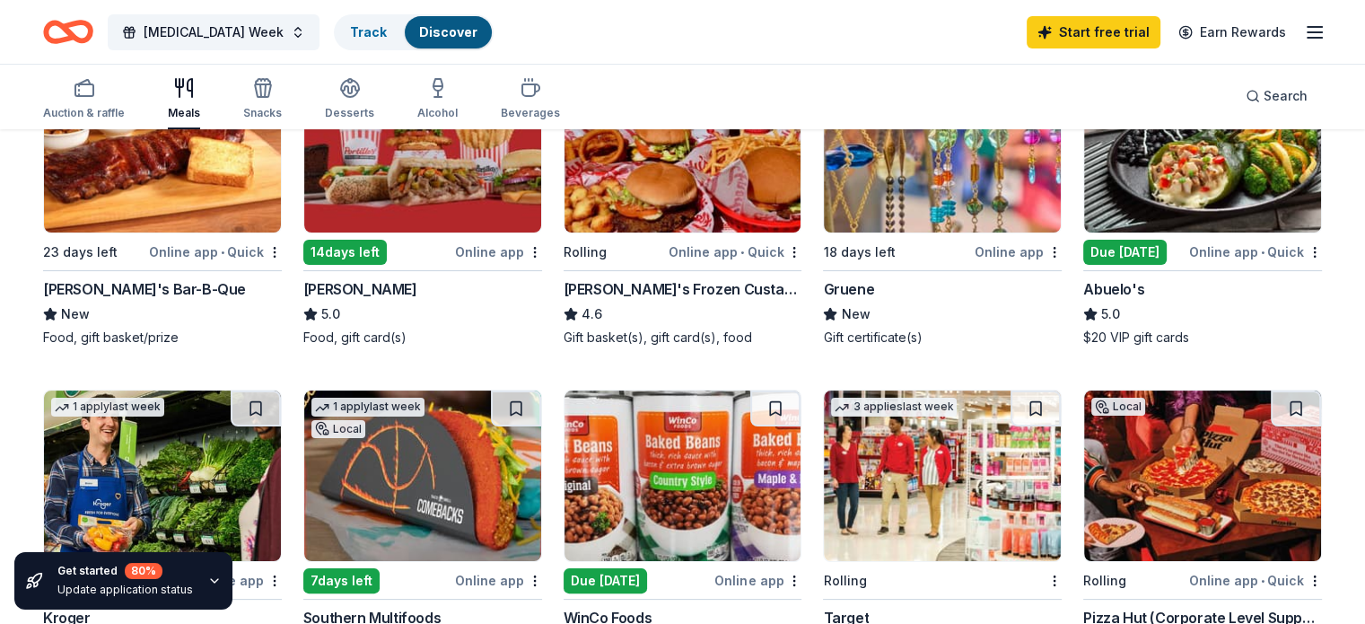
click at [1177, 187] on img at bounding box center [1202, 147] width 237 height 171
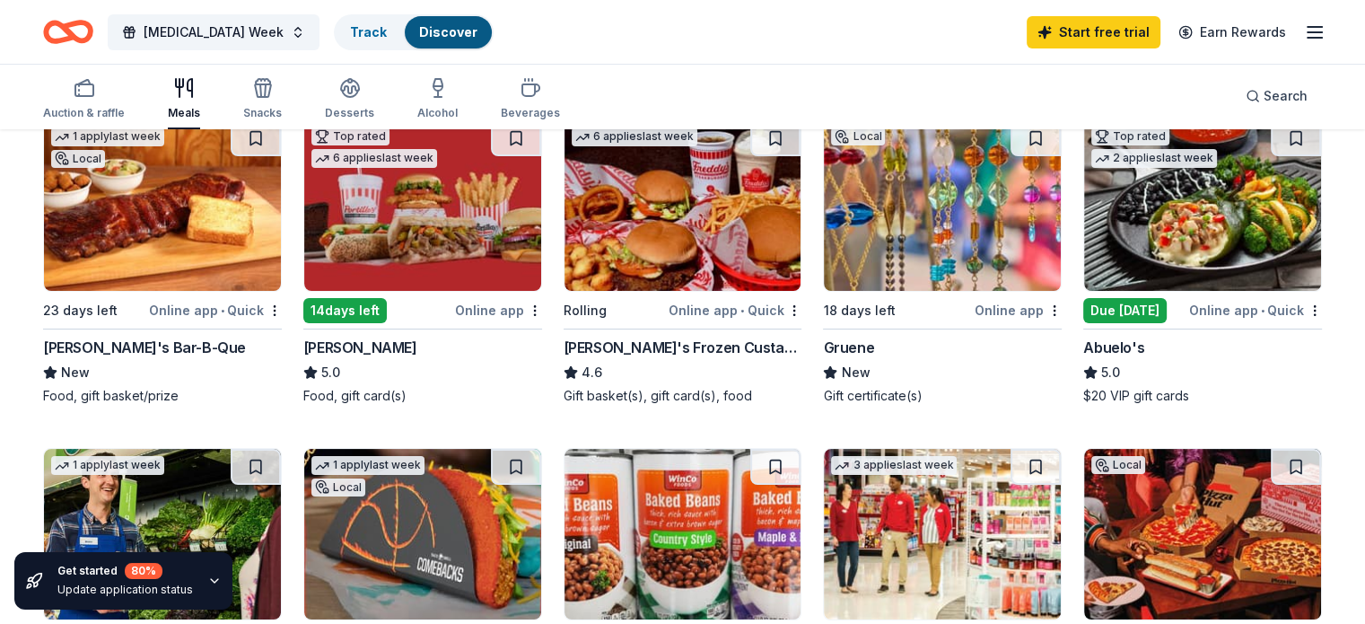
scroll to position [180, 0]
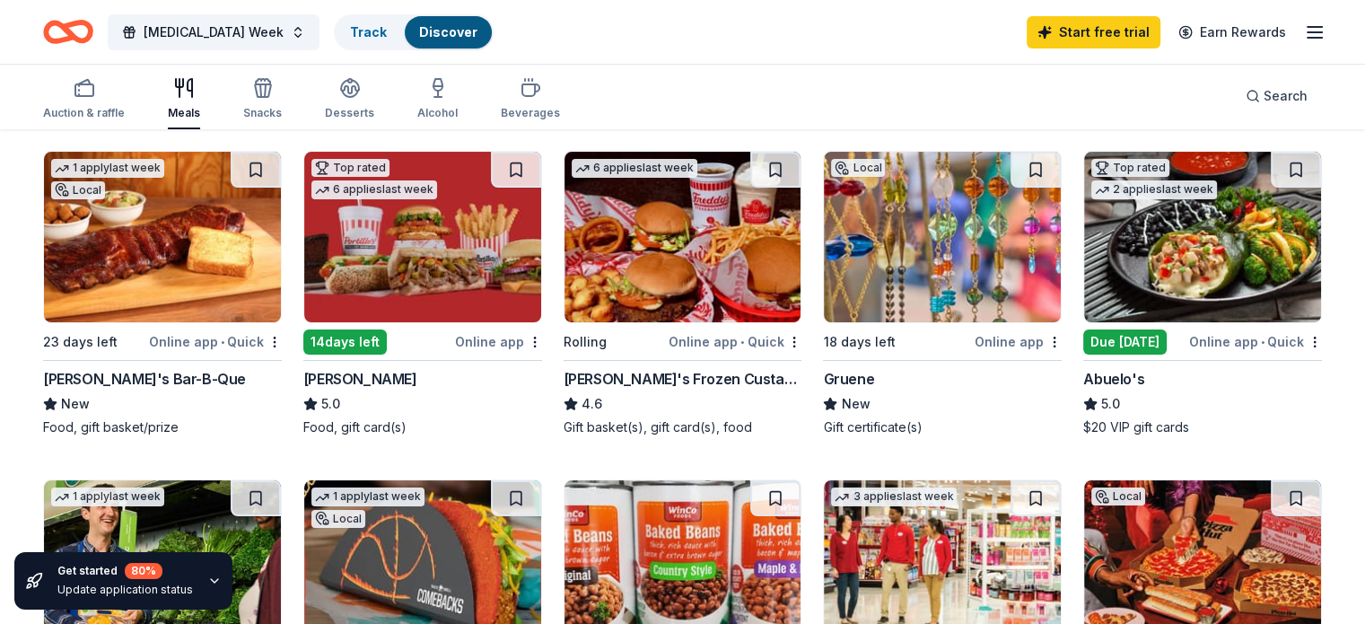
click at [1154, 285] on img at bounding box center [1202, 237] width 237 height 171
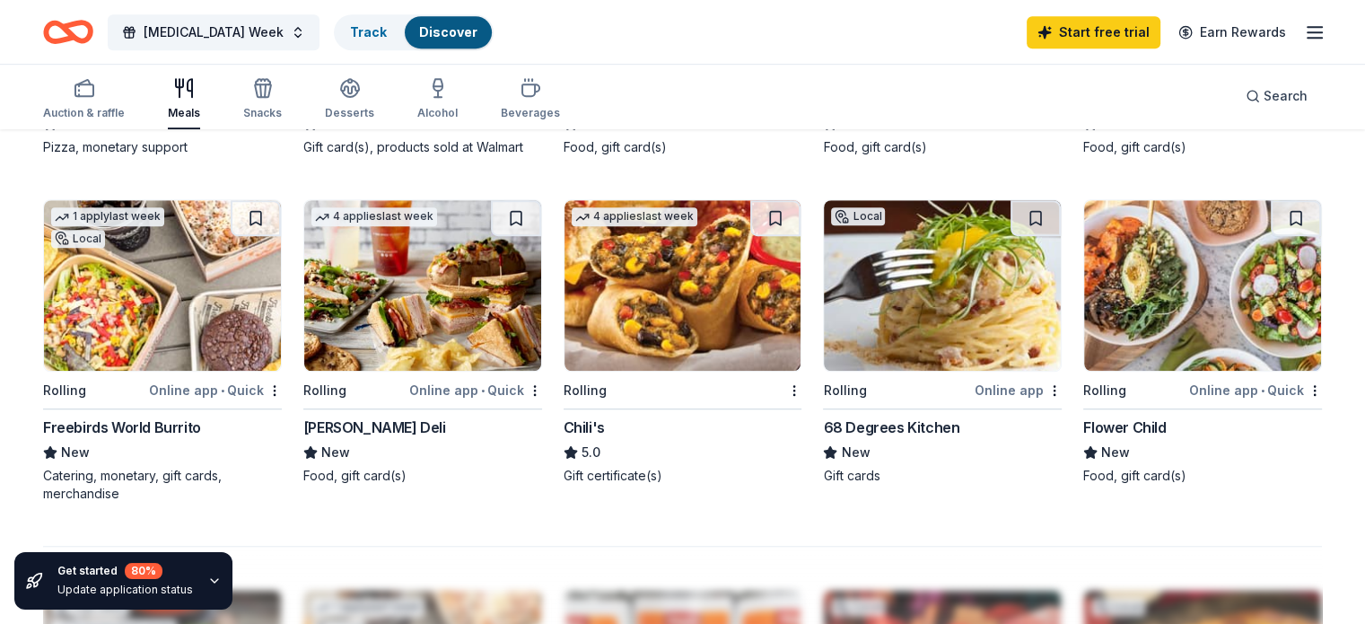
scroll to position [1167, 0]
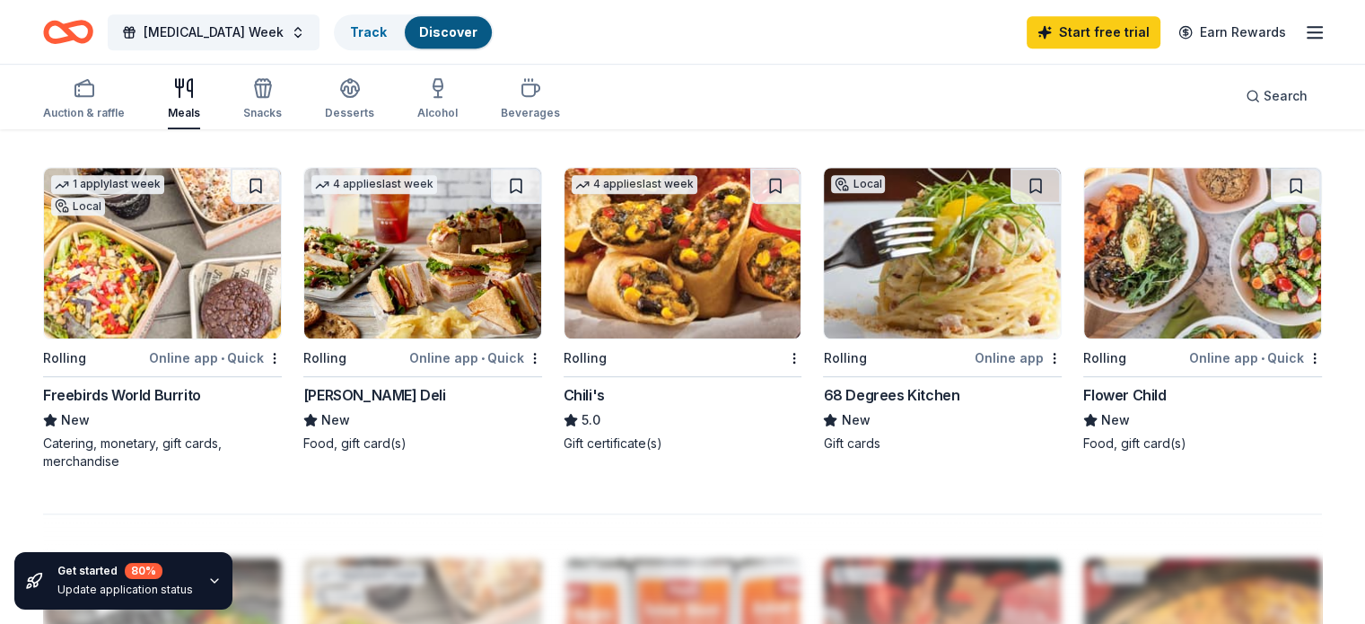
click at [171, 312] on img at bounding box center [162, 253] width 237 height 171
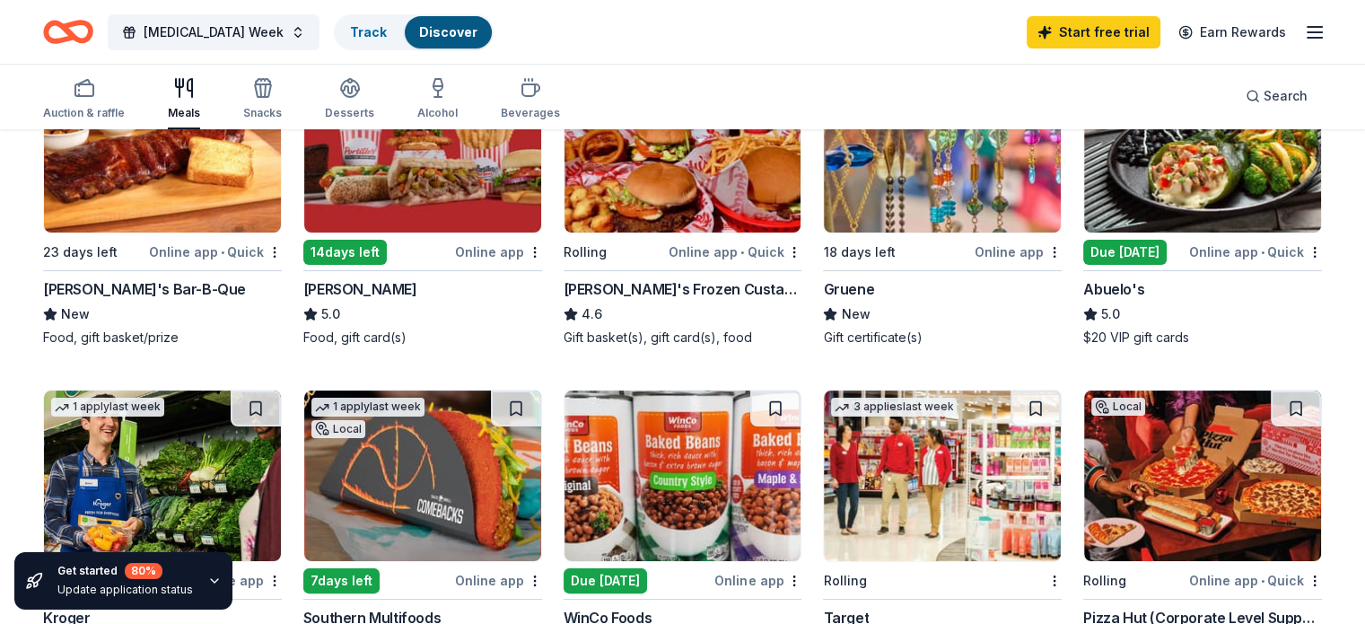
scroll to position [180, 0]
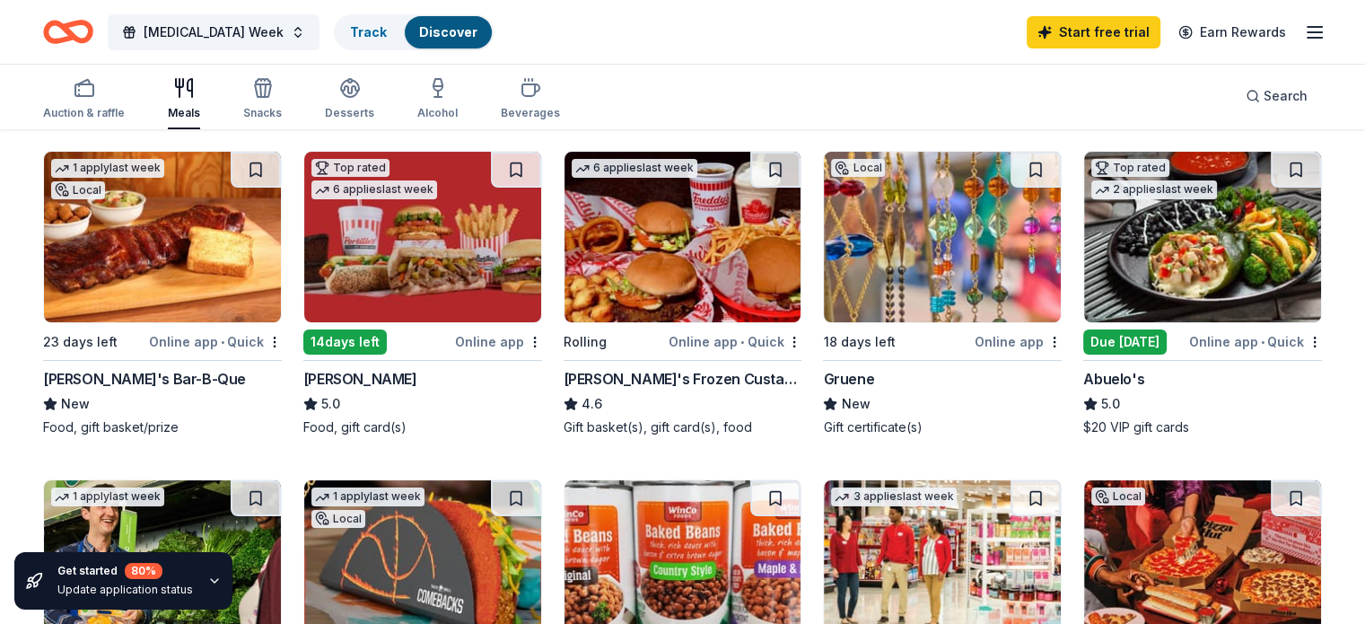
click at [941, 283] on img at bounding box center [942, 237] width 237 height 171
click at [125, 114] on div "Auction & raffle" at bounding box center [84, 113] width 82 height 14
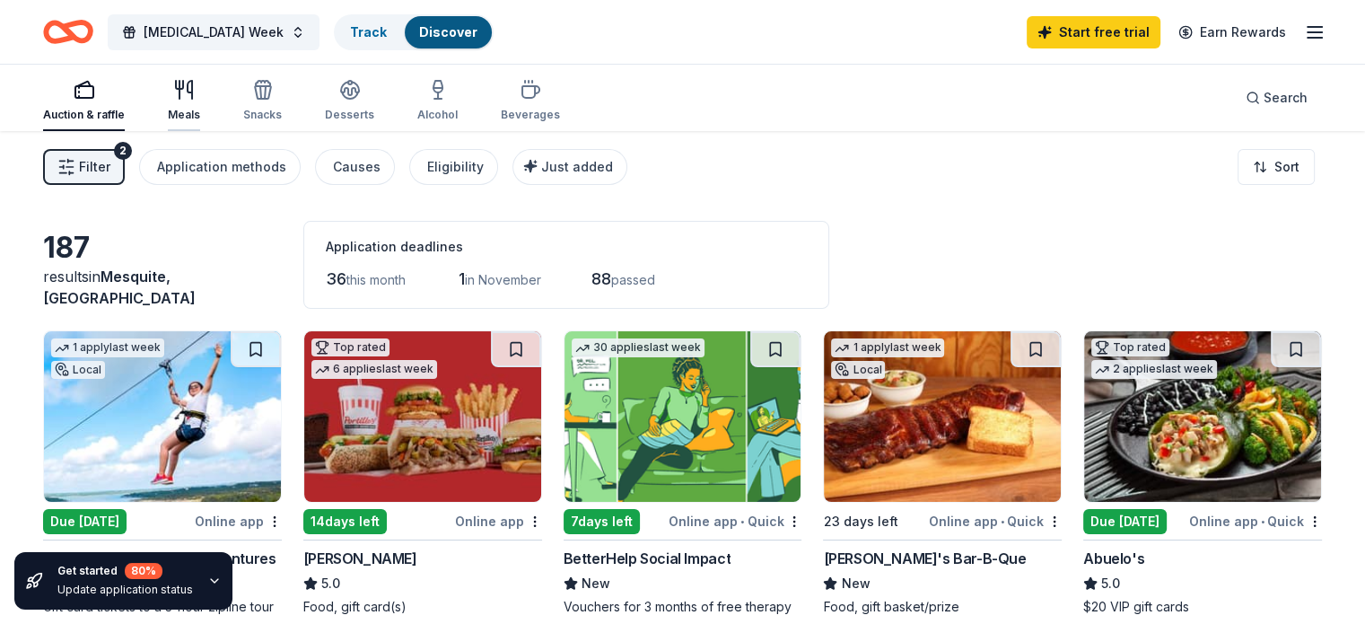
click at [197, 102] on div "Meals" at bounding box center [184, 100] width 32 height 43
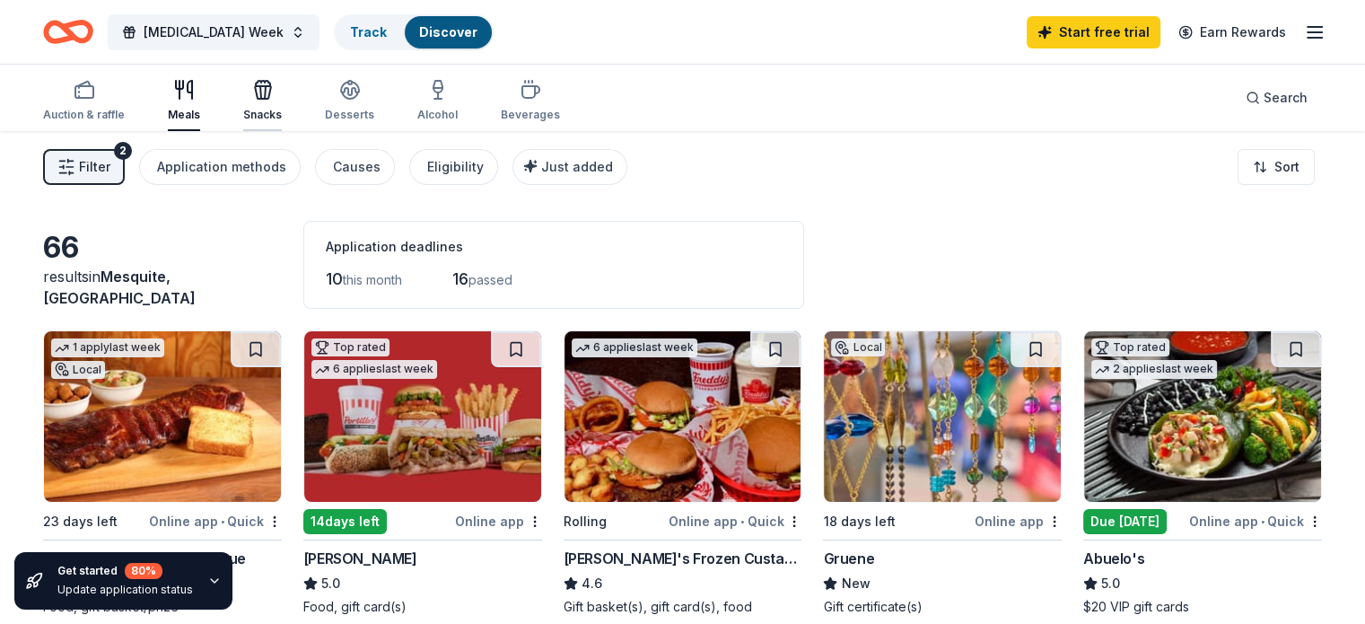
click at [282, 109] on div "Snacks" at bounding box center [262, 115] width 39 height 14
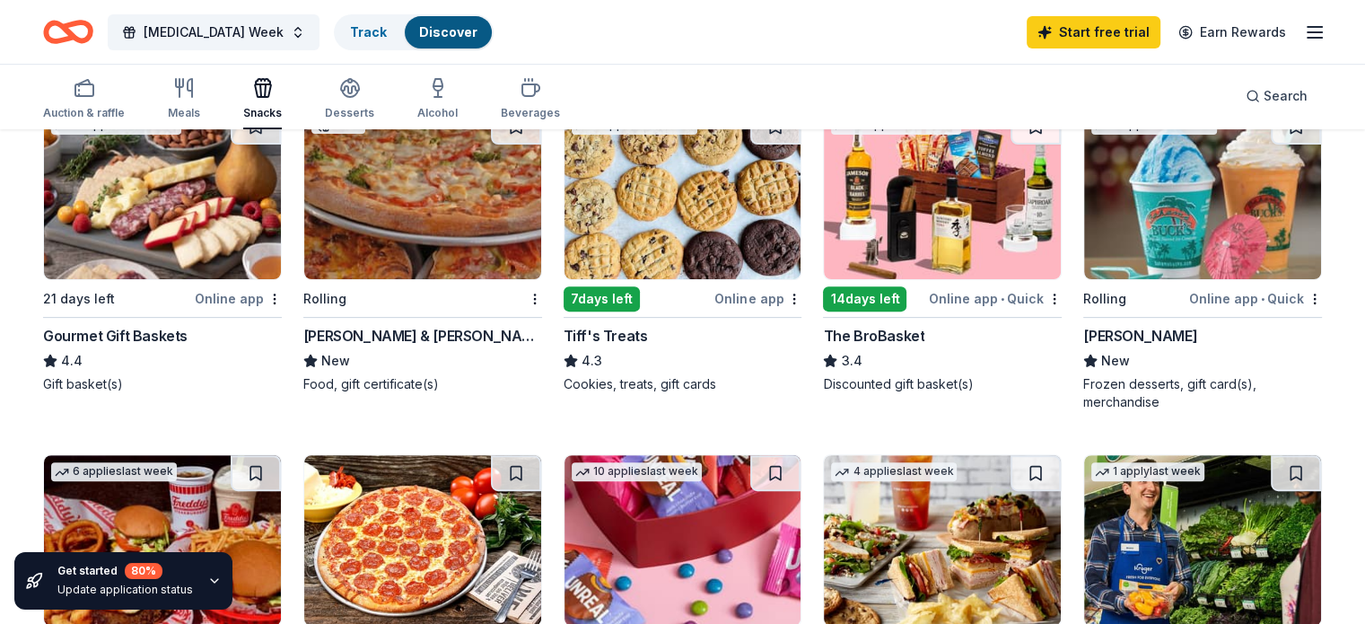
scroll to position [539, 0]
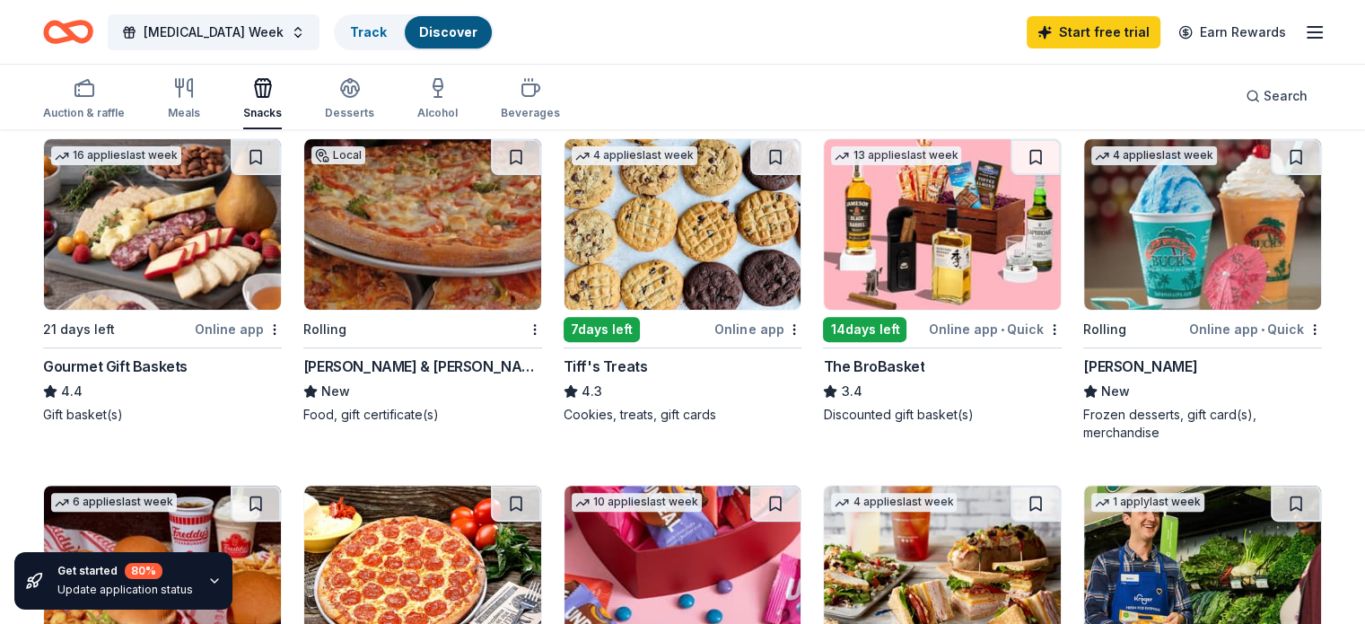
click at [906, 266] on img at bounding box center [942, 224] width 237 height 171
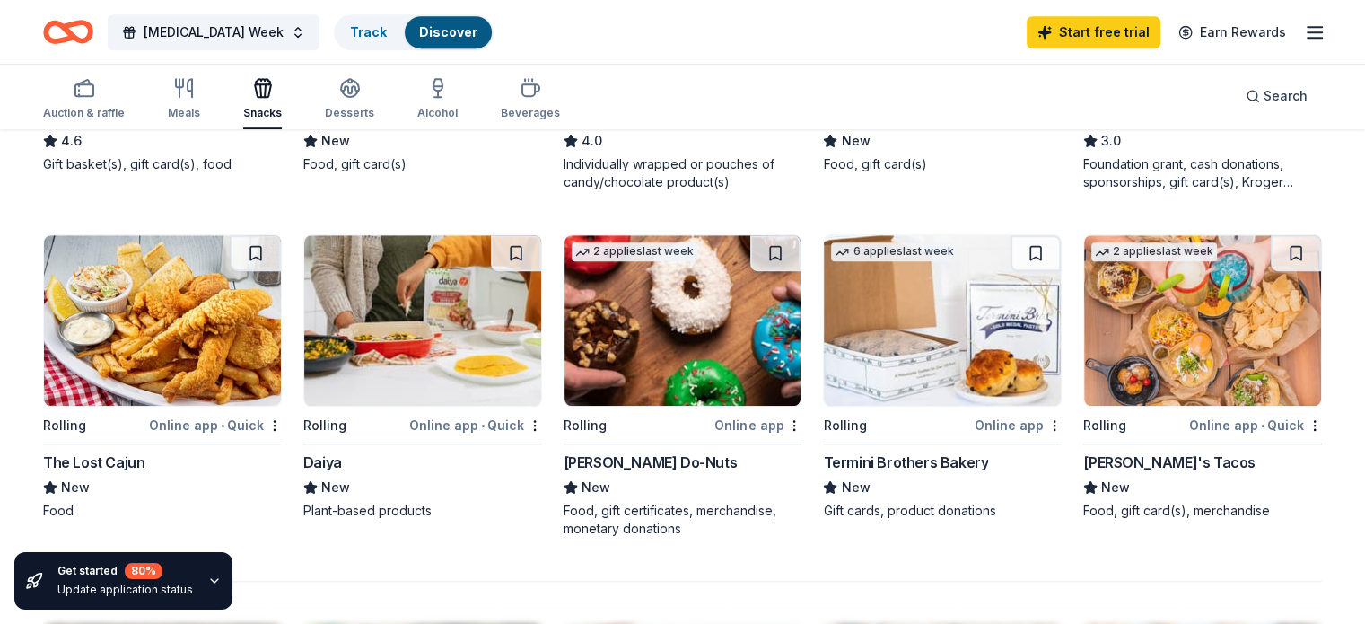
scroll to position [1257, 0]
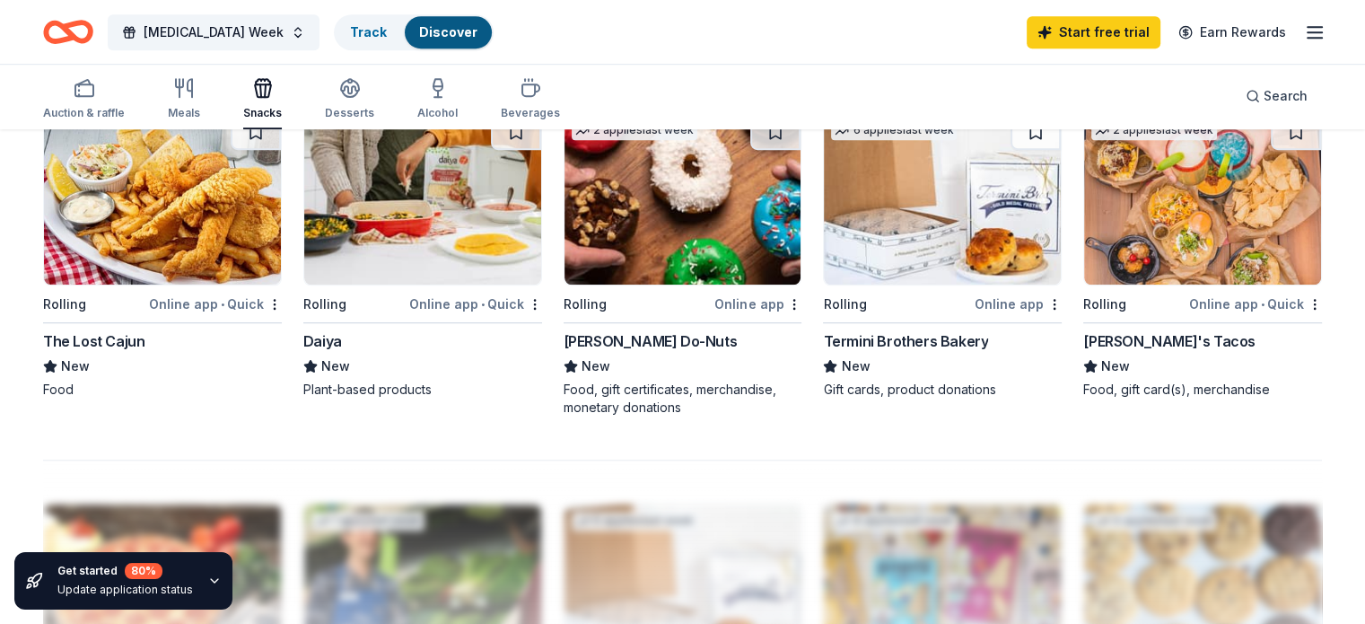
click at [1134, 232] on img at bounding box center [1202, 199] width 237 height 171
click at [1154, 282] on img at bounding box center [1202, 199] width 237 height 171
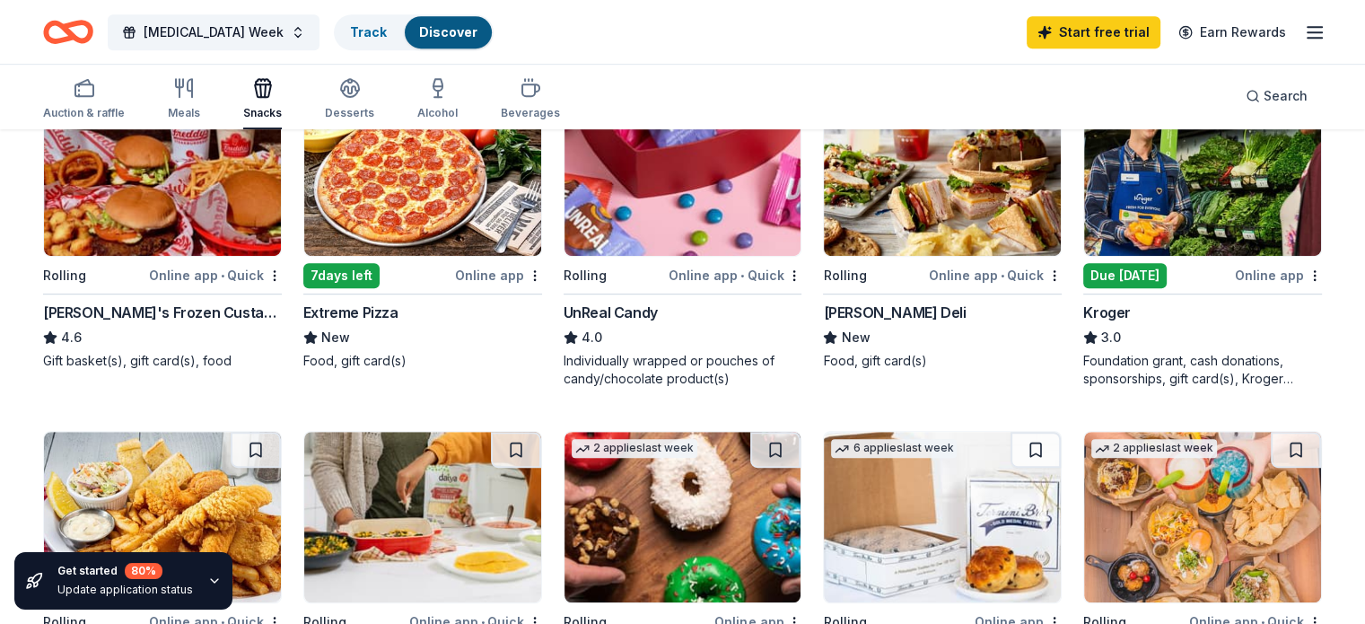
scroll to position [898, 0]
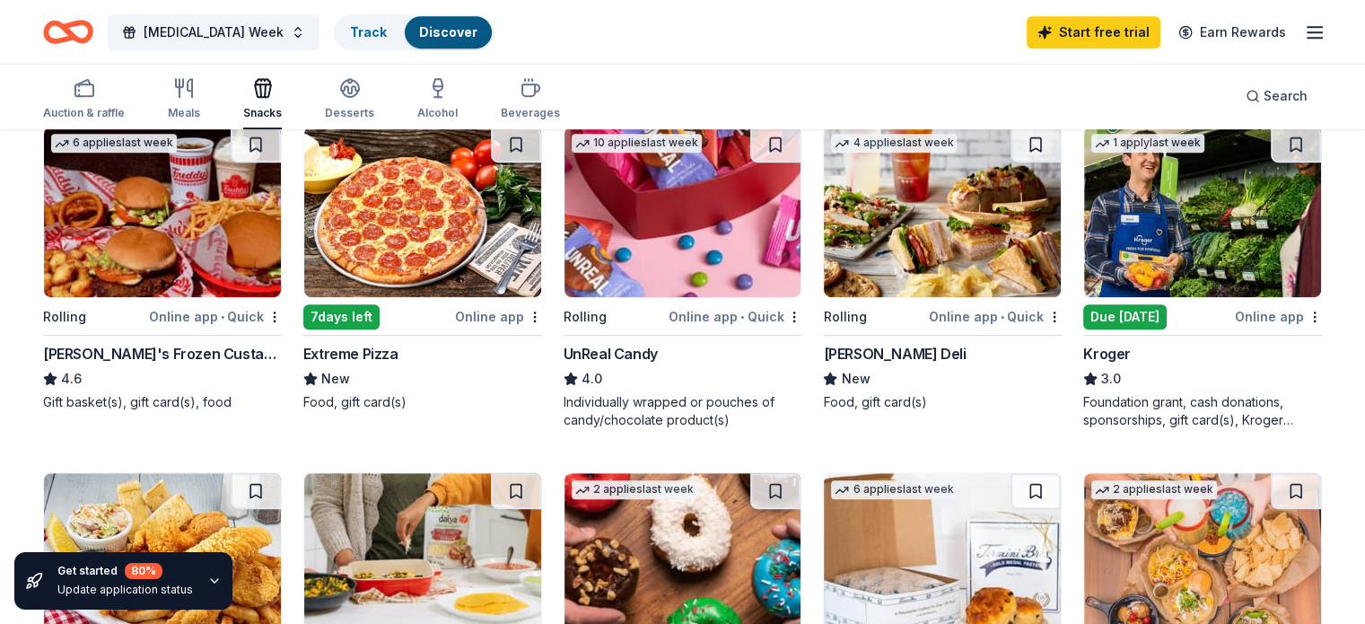
click at [676, 270] on img at bounding box center [683, 212] width 237 height 171
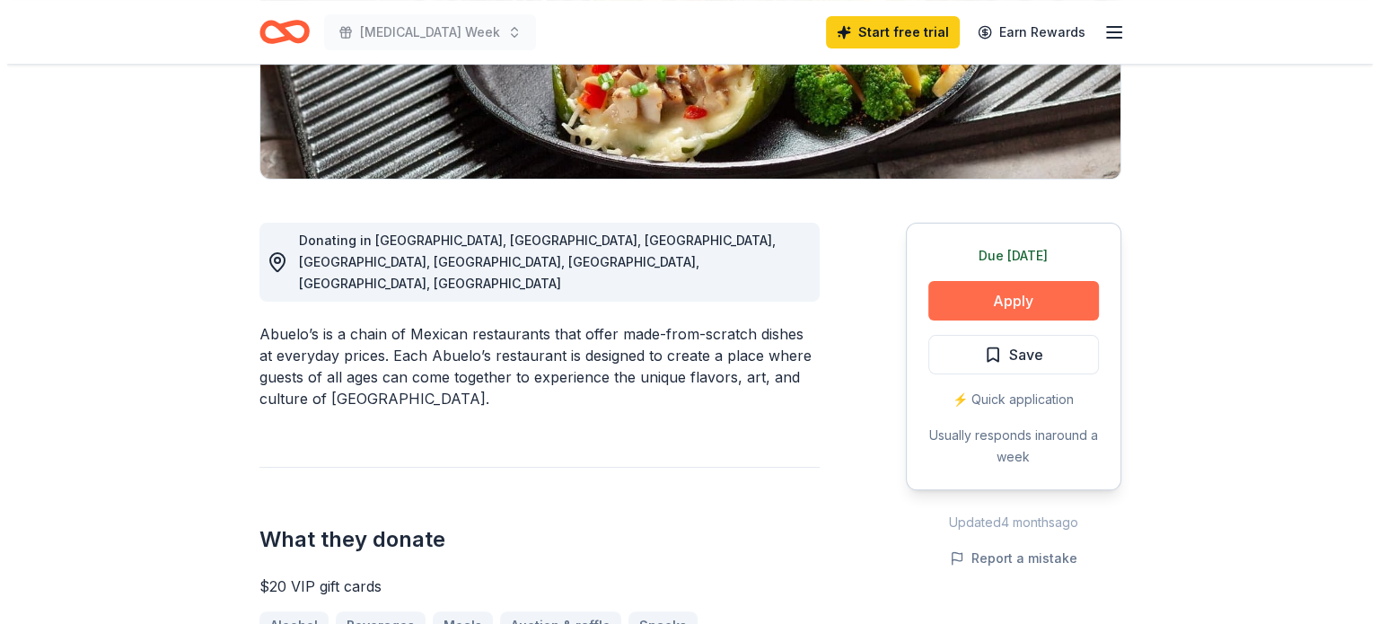
scroll to position [359, 0]
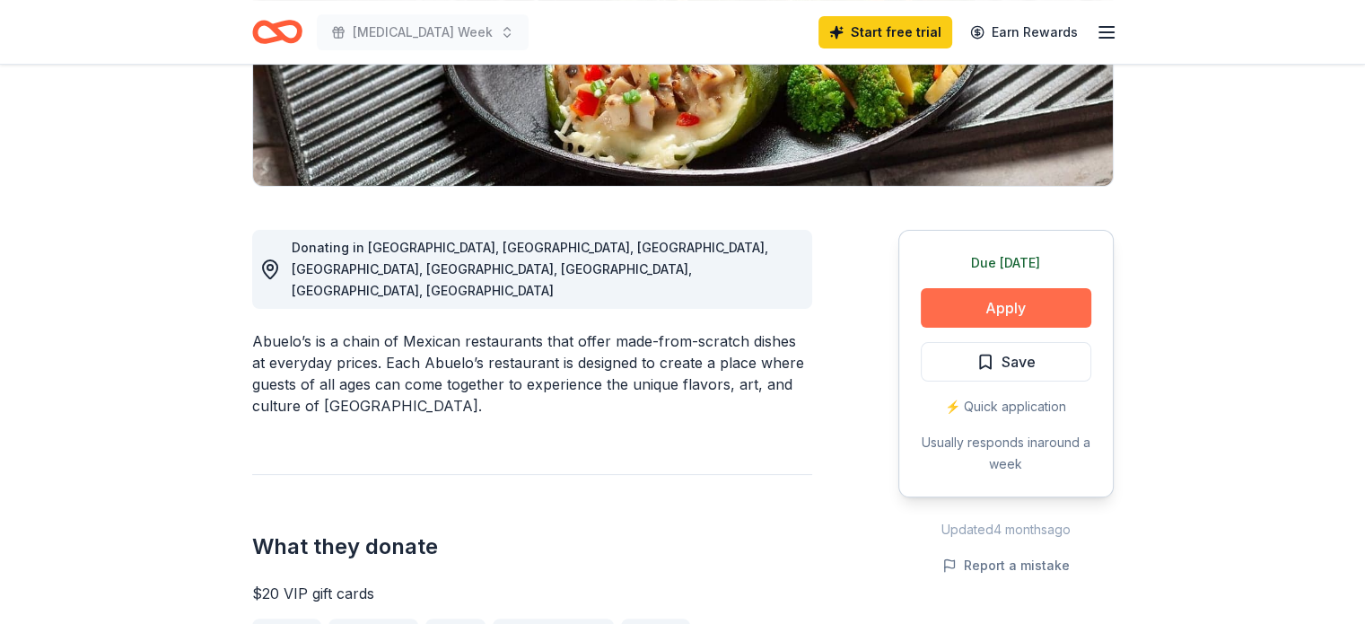
click at [1016, 301] on button "Apply" at bounding box center [1006, 307] width 171 height 39
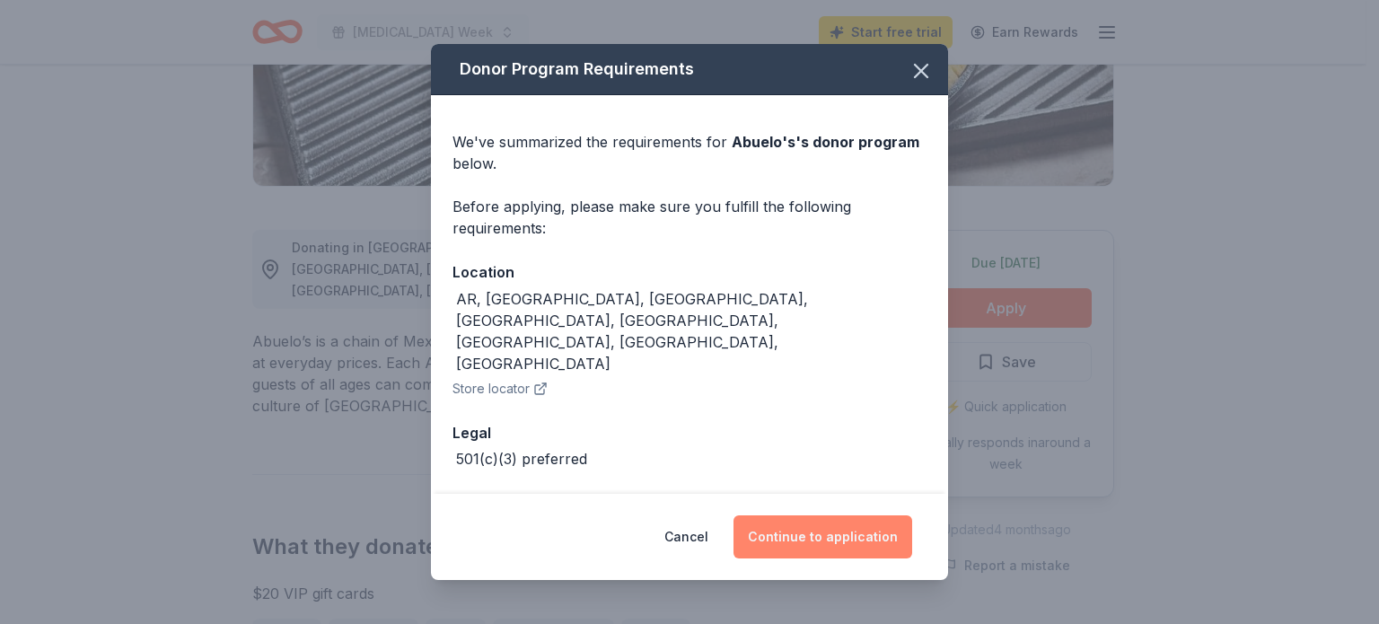
click at [768, 545] on button "Continue to application" at bounding box center [822, 536] width 179 height 43
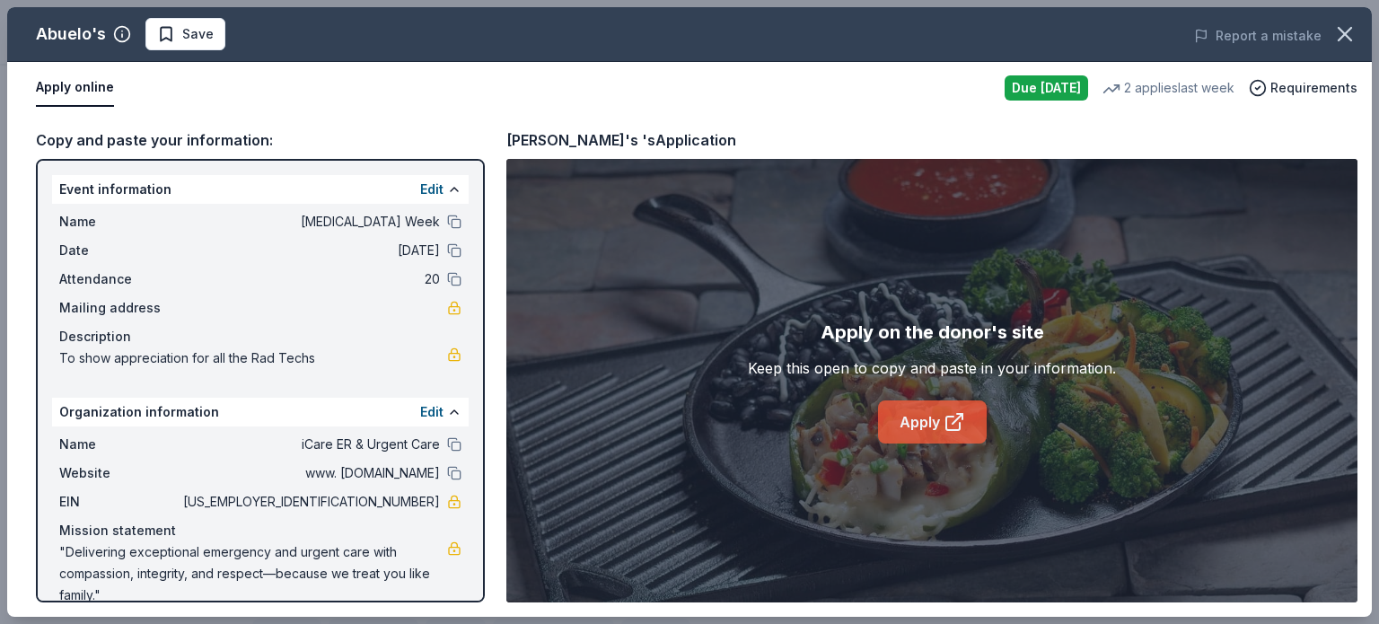
click at [898, 417] on link "Apply" at bounding box center [932, 421] width 109 height 43
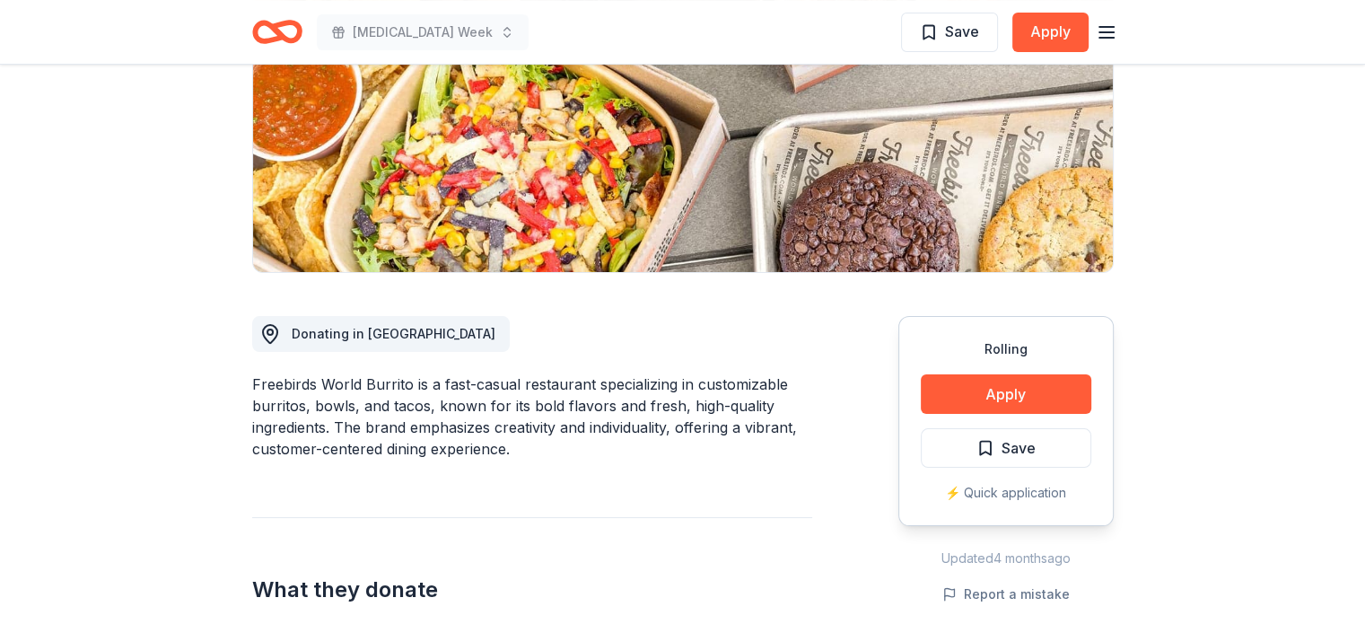
scroll to position [359, 0]
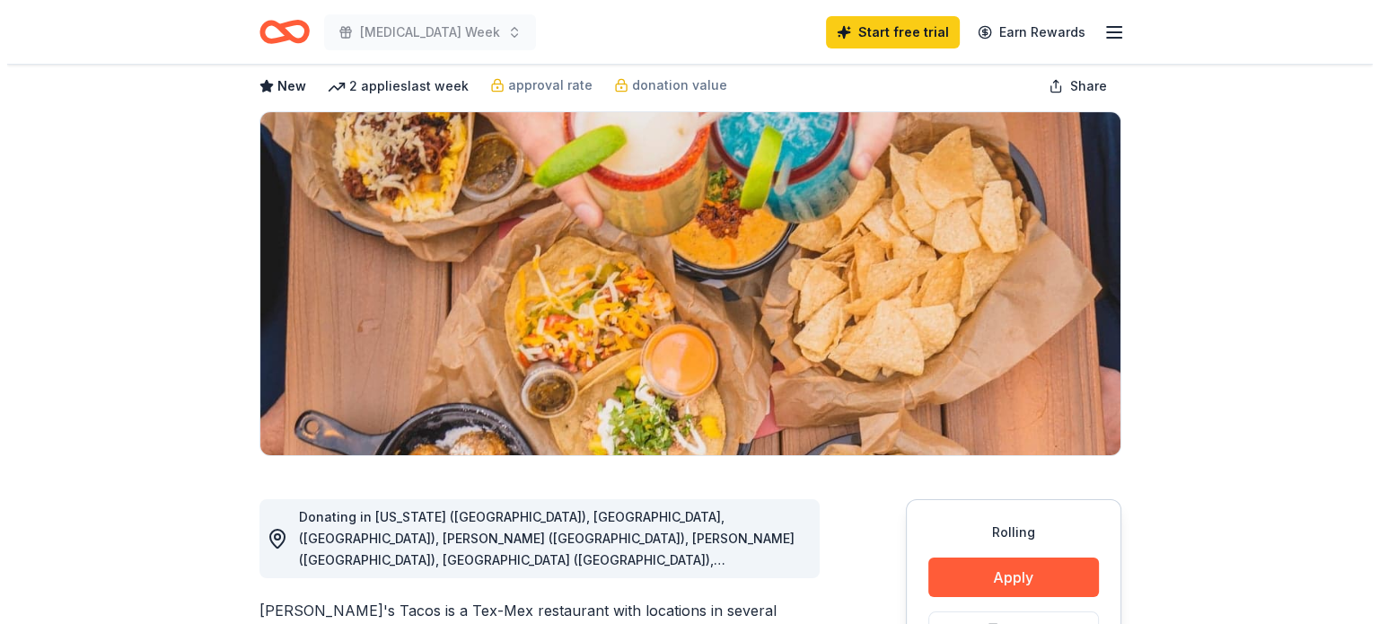
scroll to position [180, 0]
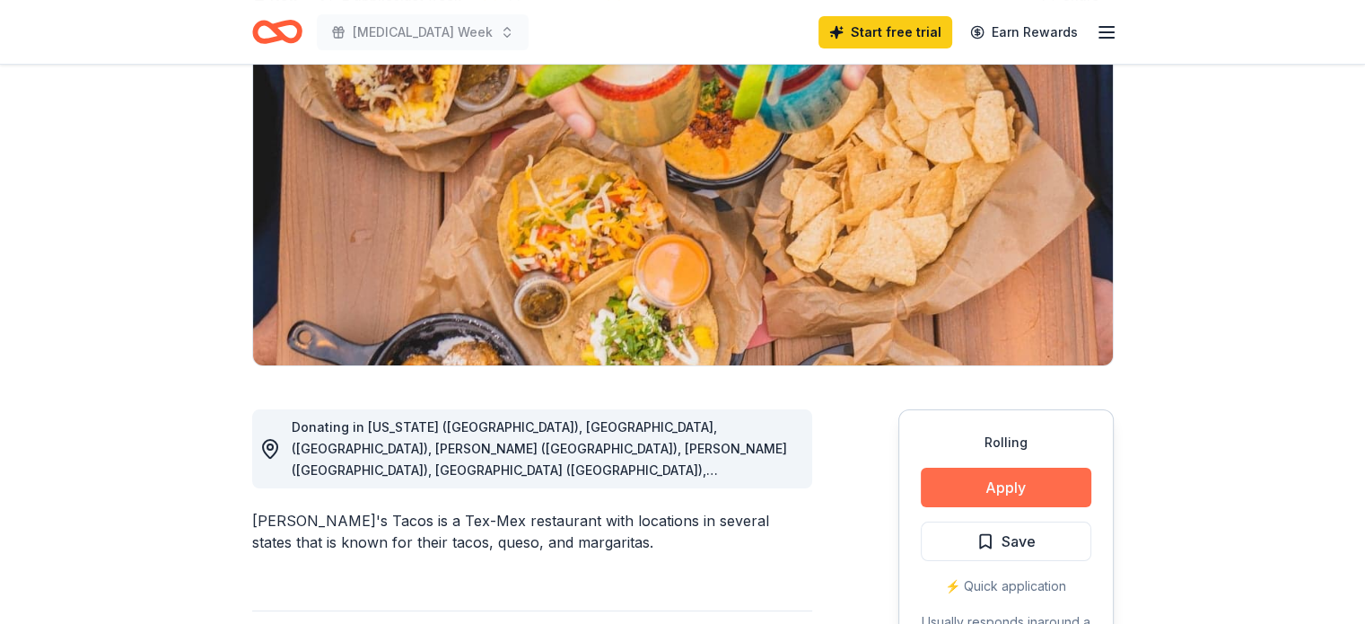
click at [967, 477] on button "Apply" at bounding box center [1006, 487] width 171 height 39
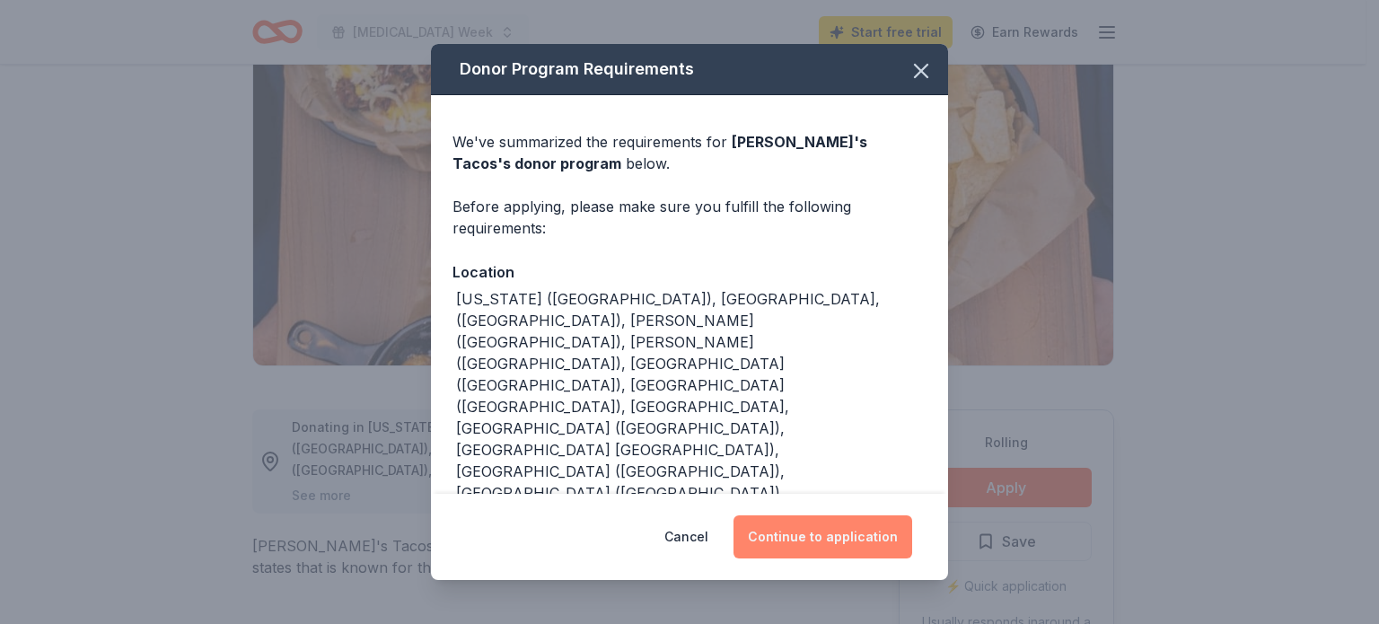
click at [839, 539] on button "Continue to application" at bounding box center [822, 536] width 179 height 43
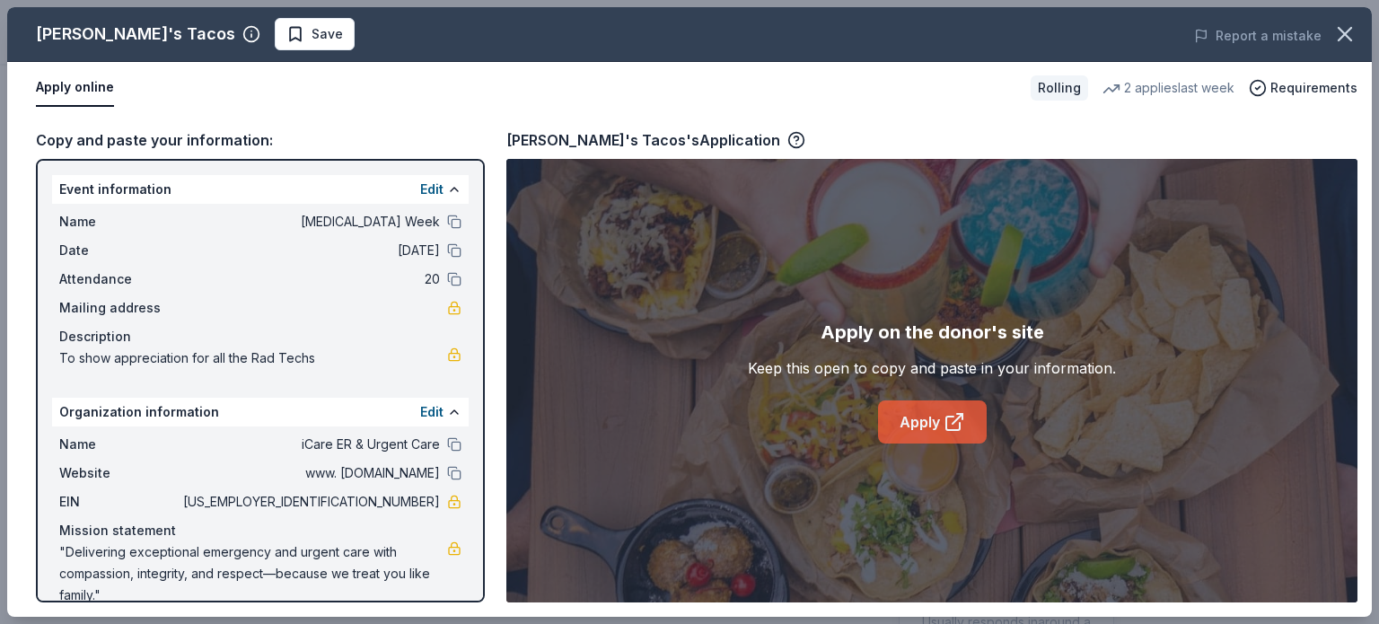
click at [910, 440] on link "Apply" at bounding box center [932, 421] width 109 height 43
click at [911, 433] on link "Apply" at bounding box center [932, 421] width 109 height 43
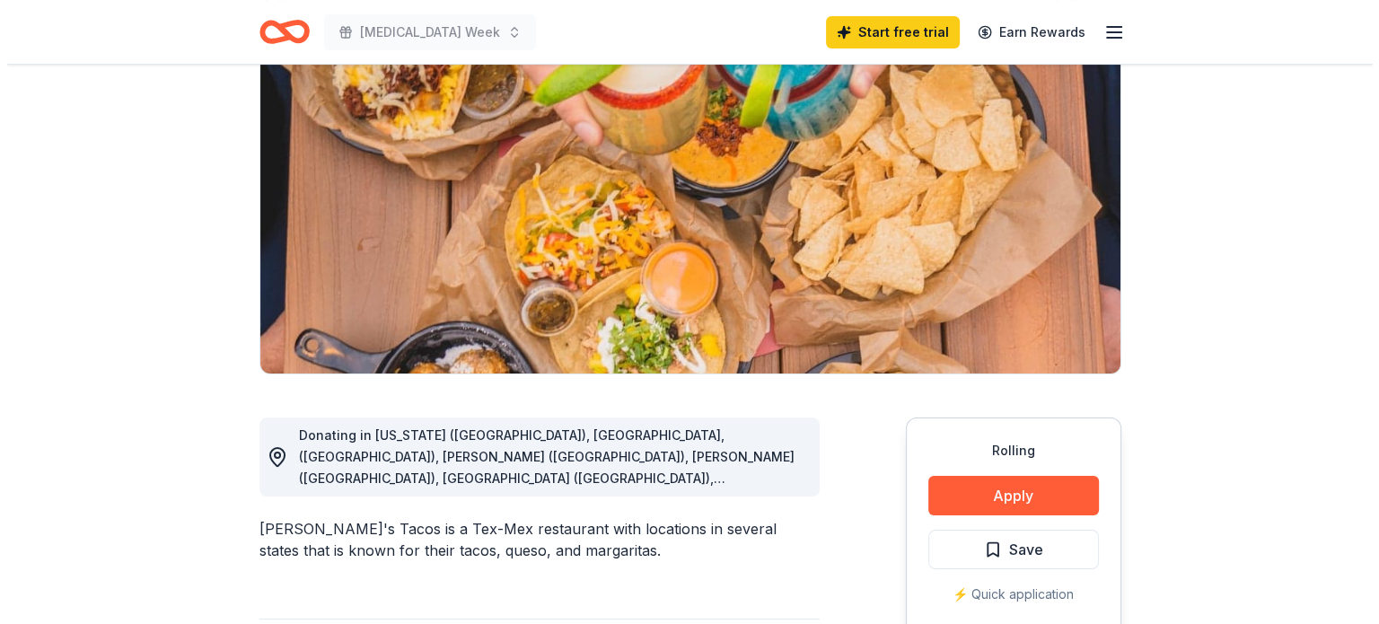
scroll to position [449, 0]
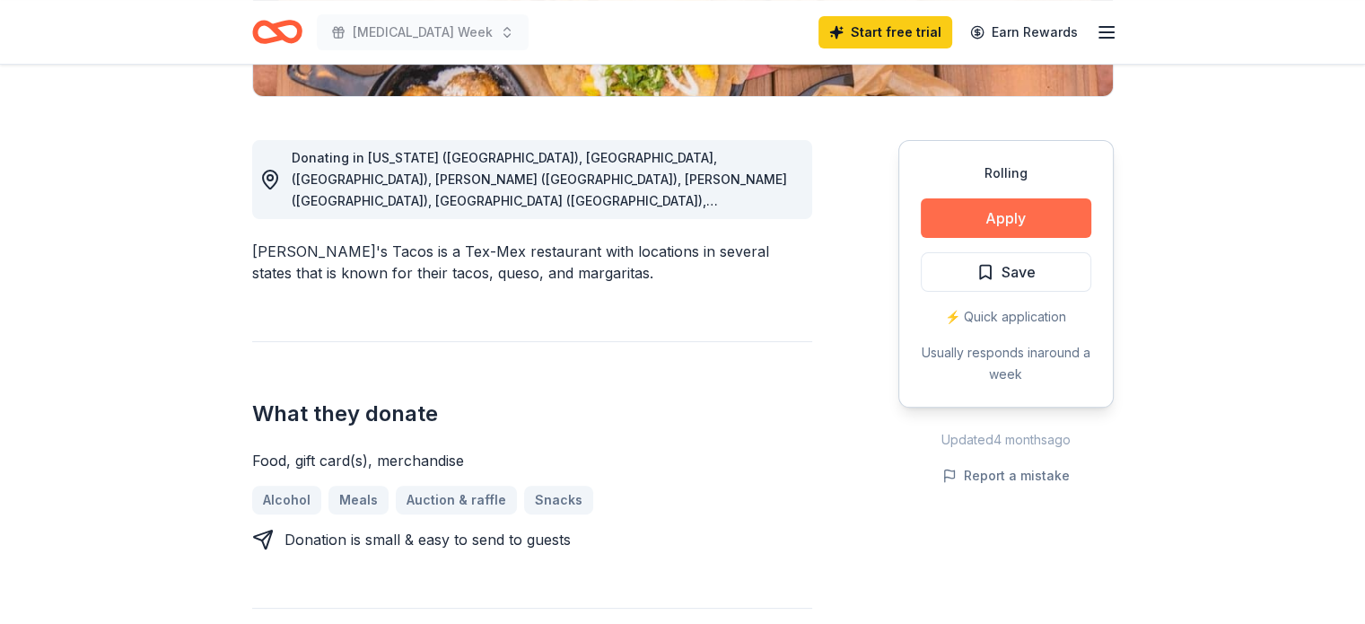
click at [926, 225] on button "Apply" at bounding box center [1006, 217] width 171 height 39
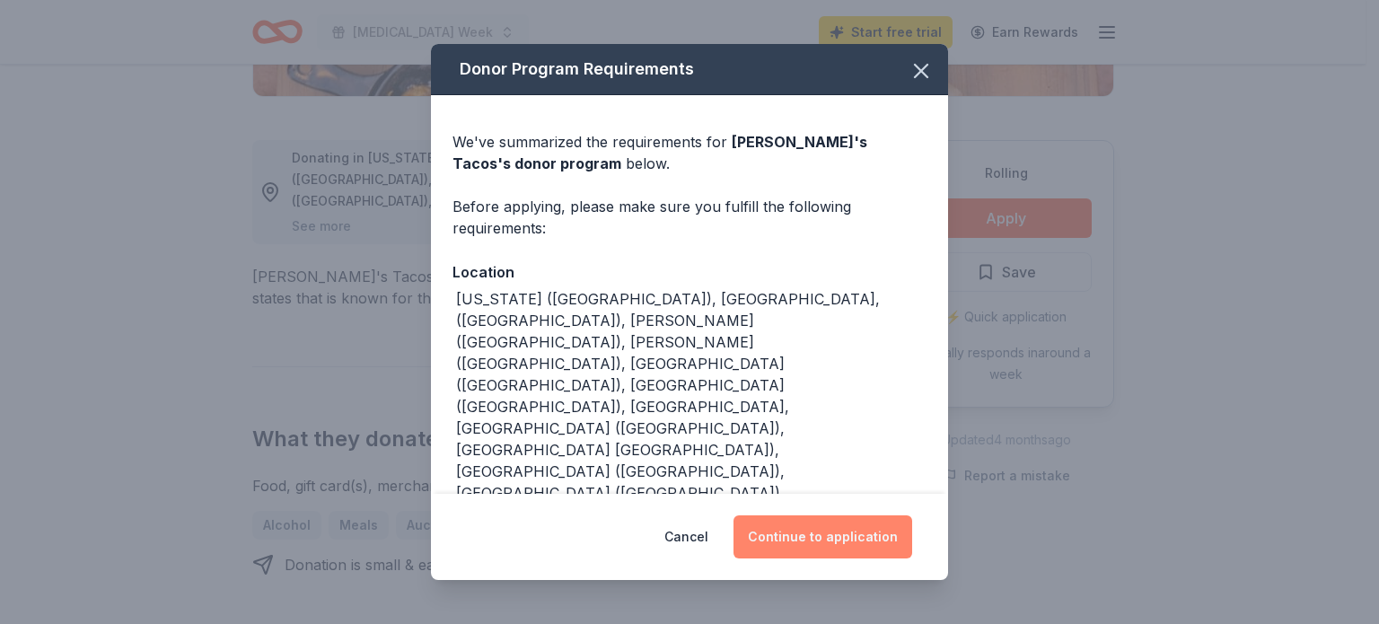
click at [796, 546] on button "Continue to application" at bounding box center [822, 536] width 179 height 43
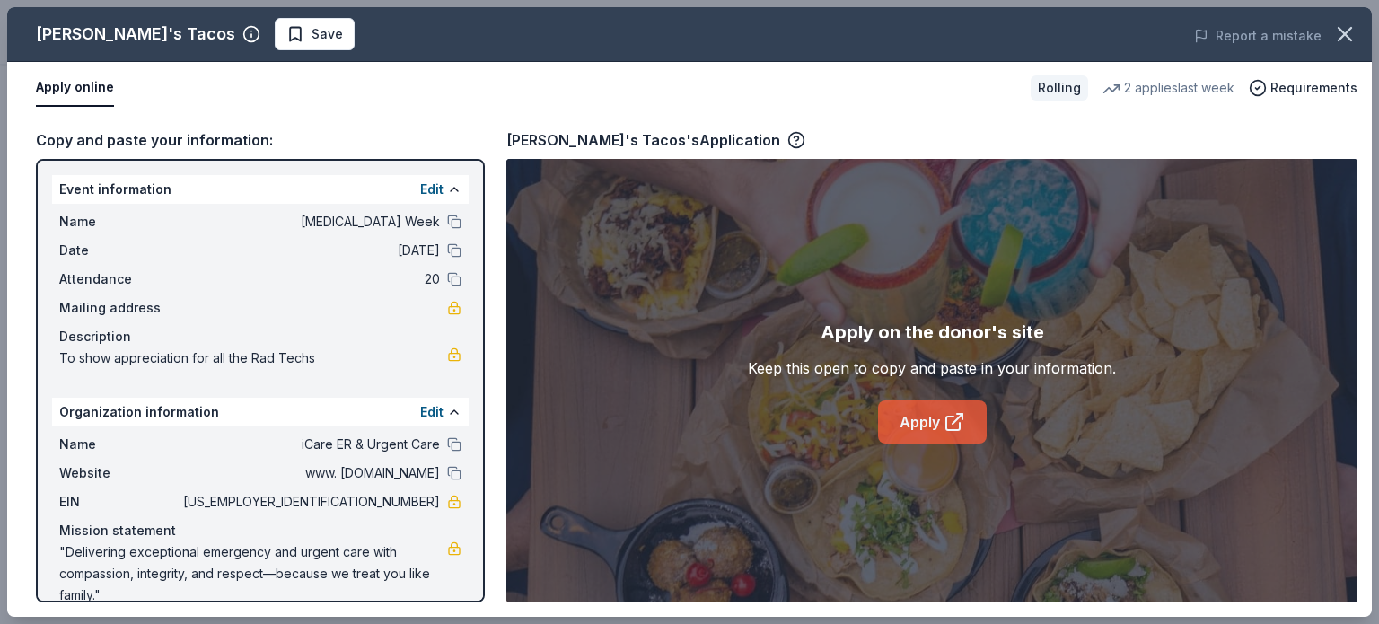
click at [938, 420] on link "Apply" at bounding box center [932, 421] width 109 height 43
